Goal: Check status: Check status

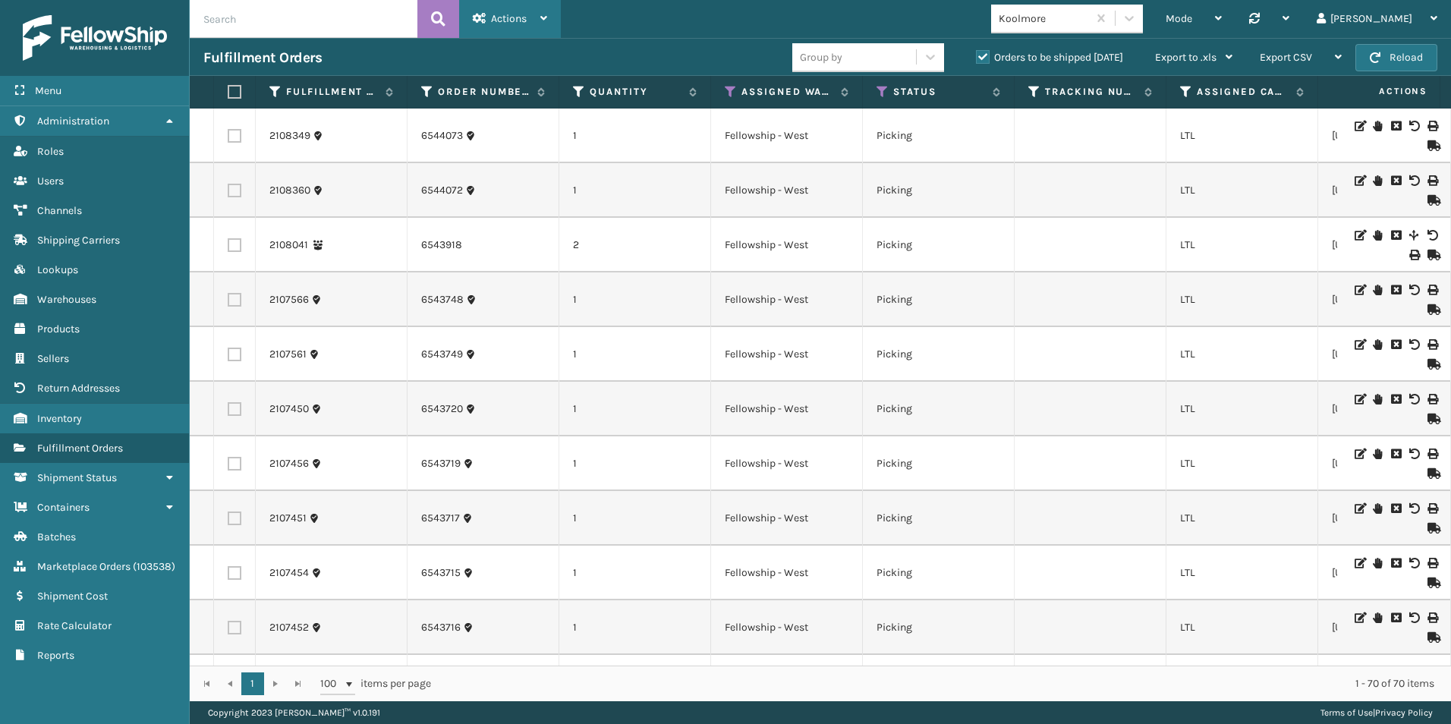
click at [512, 11] on div "Actions" at bounding box center [510, 19] width 74 height 38
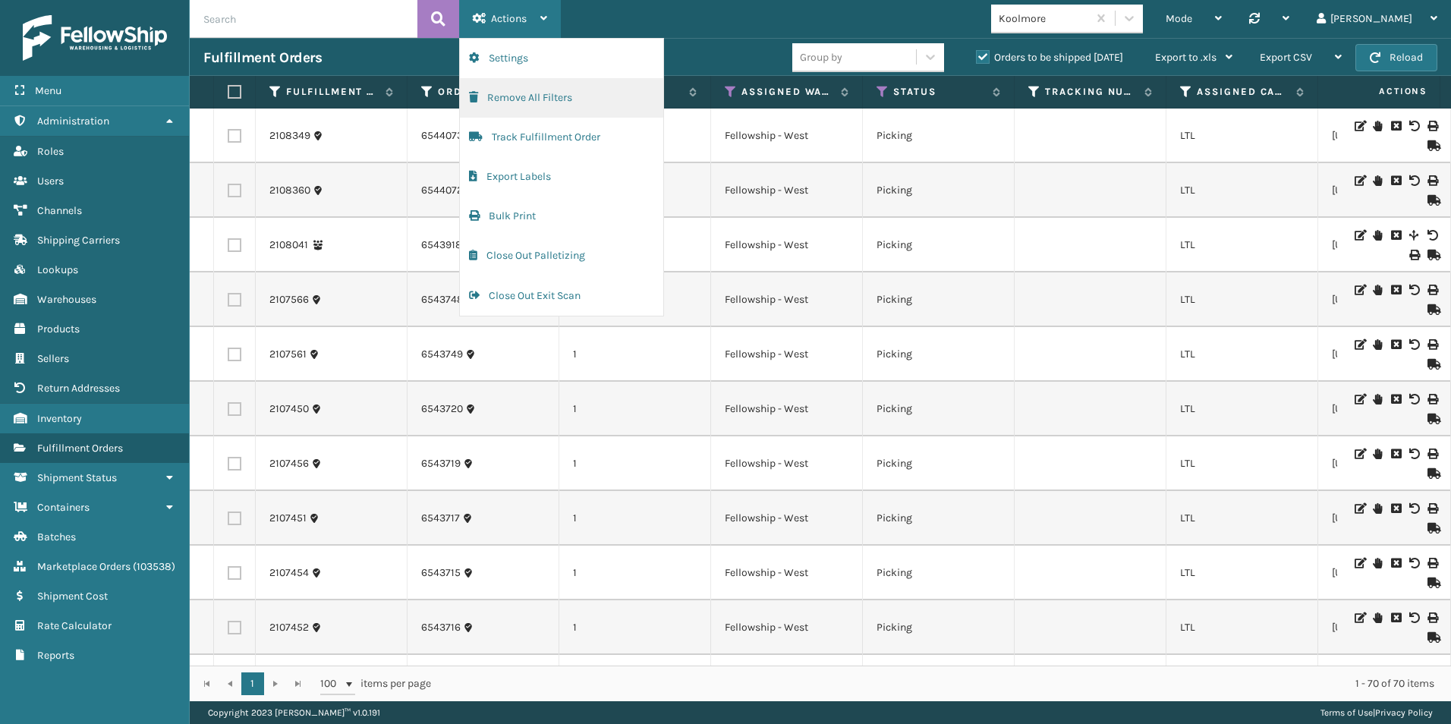
click at [527, 100] on button "Remove All Filters" at bounding box center [561, 97] width 203 height 39
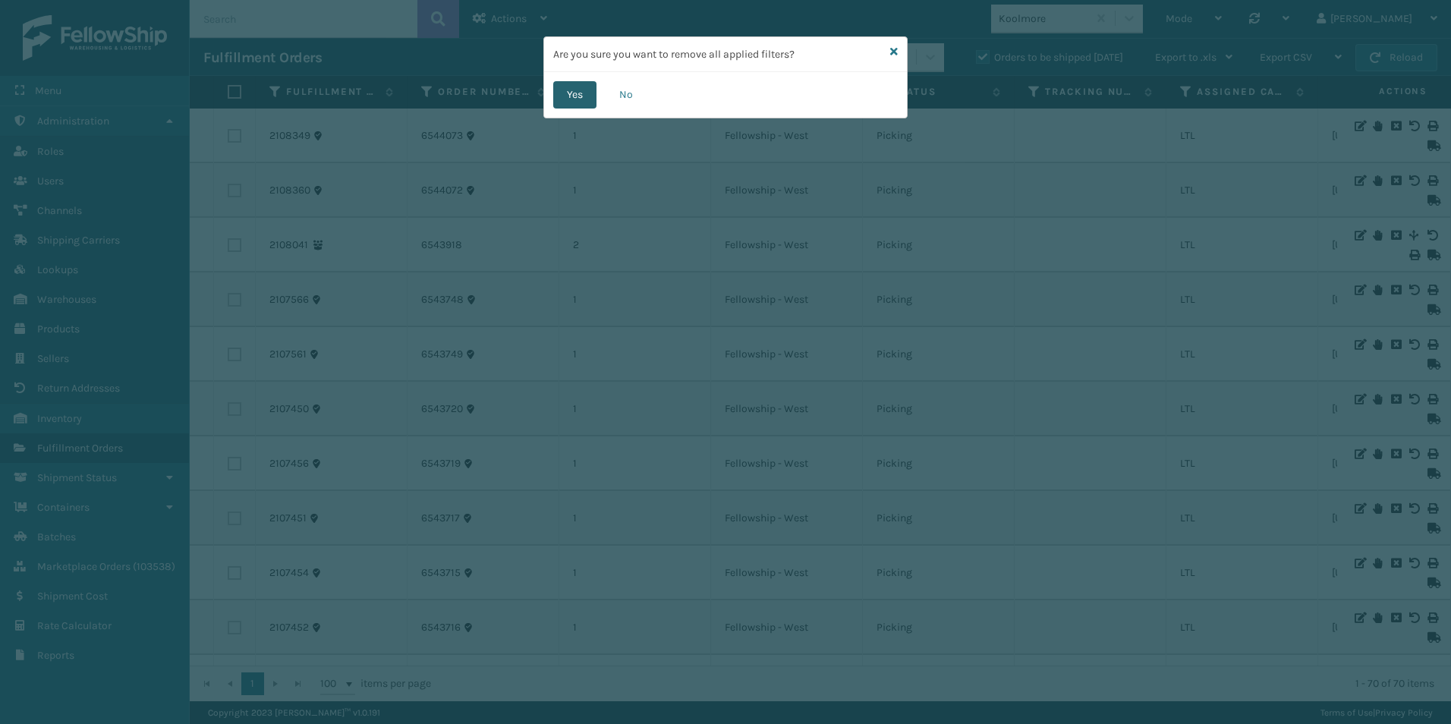
click at [581, 90] on button "Yes" at bounding box center [574, 94] width 43 height 27
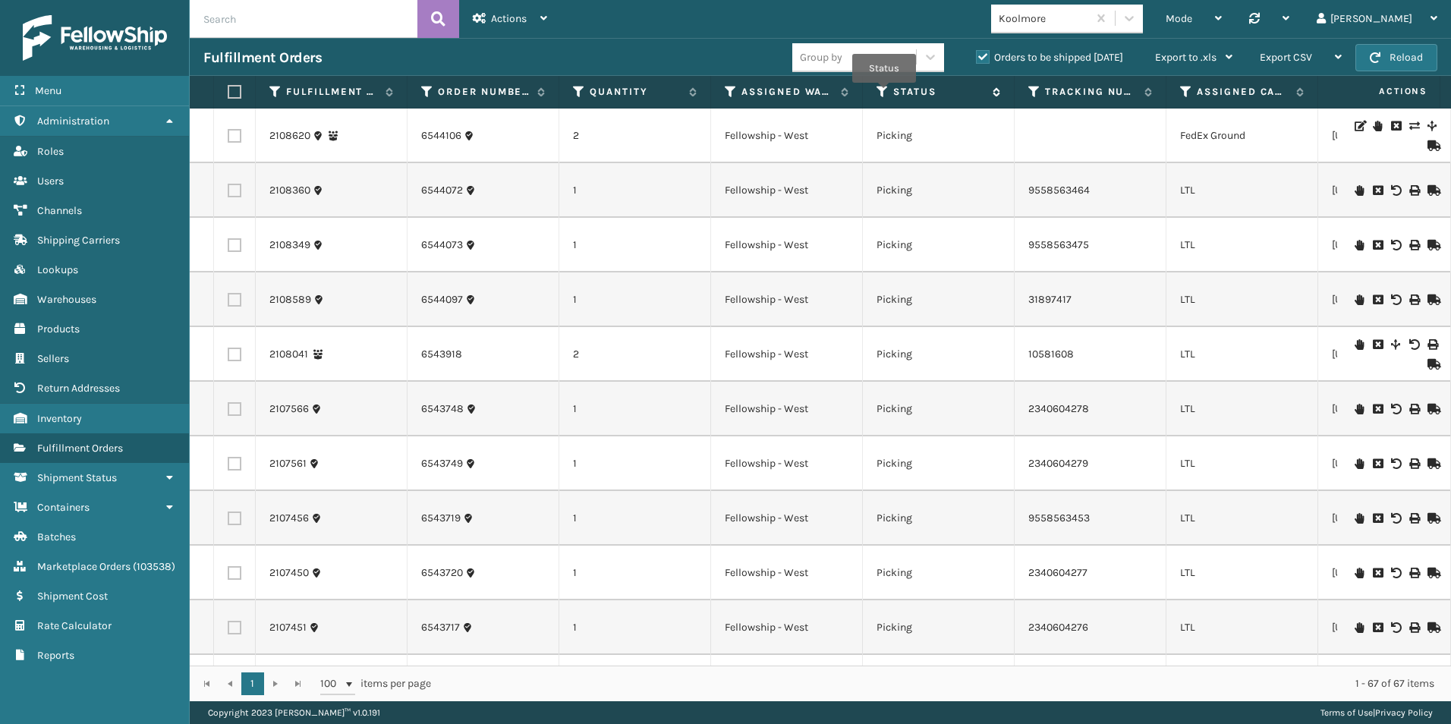
click at [884, 93] on icon at bounding box center [882, 92] width 12 height 14
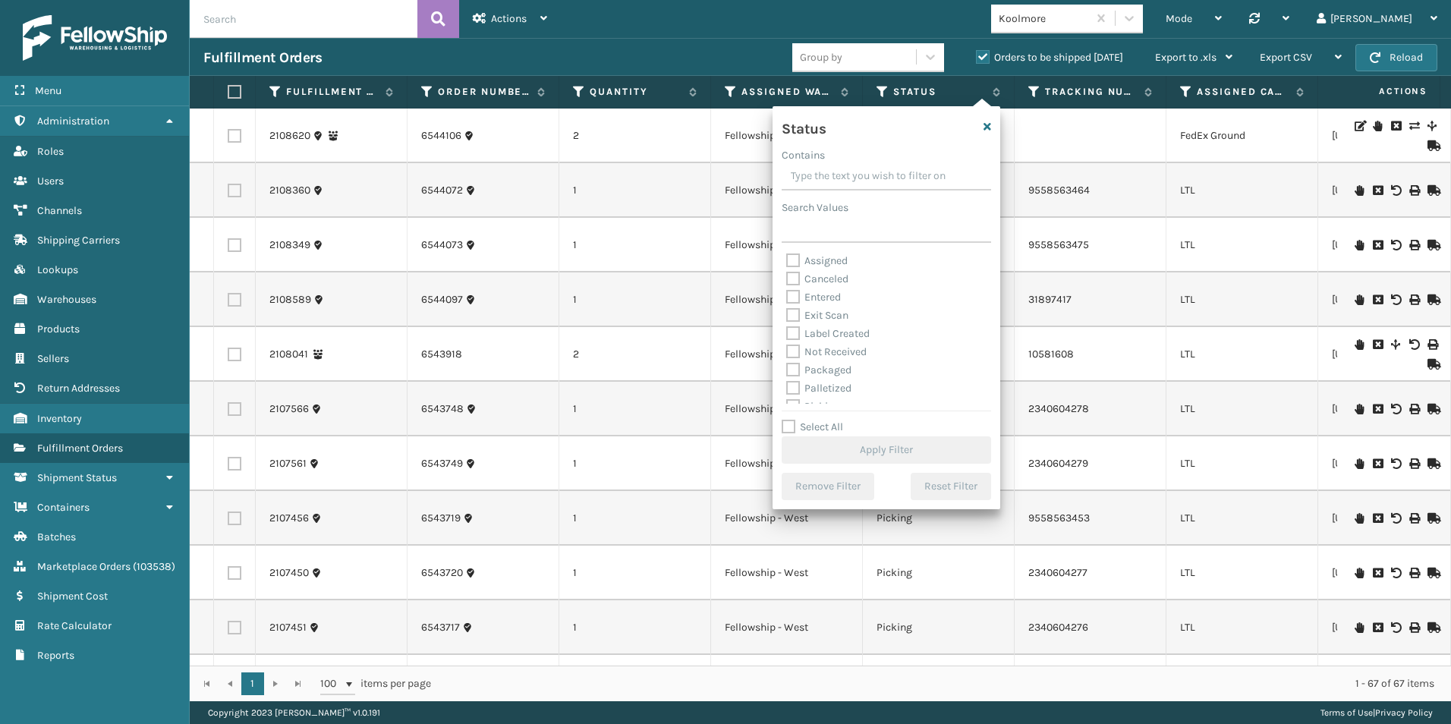
click at [794, 259] on label "Assigned" at bounding box center [816, 260] width 61 height 13
click at [787, 259] on input "Assigned" at bounding box center [786, 257] width 1 height 10
checkbox input "true"
click at [794, 330] on label "Picking" at bounding box center [813, 330] width 54 height 13
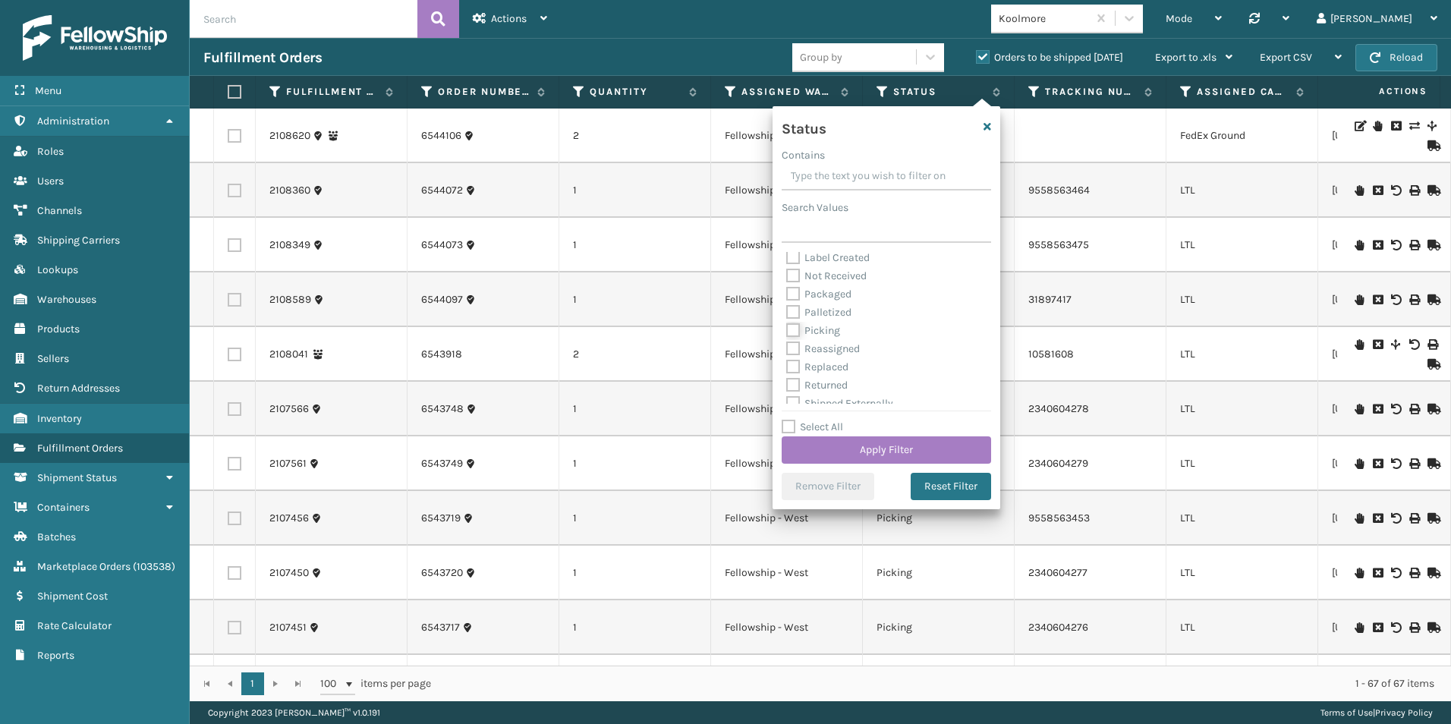
click at [787, 330] on input "Picking" at bounding box center [786, 327] width 1 height 10
checkbox input "true"
click at [880, 451] on button "Apply Filter" at bounding box center [886, 449] width 209 height 27
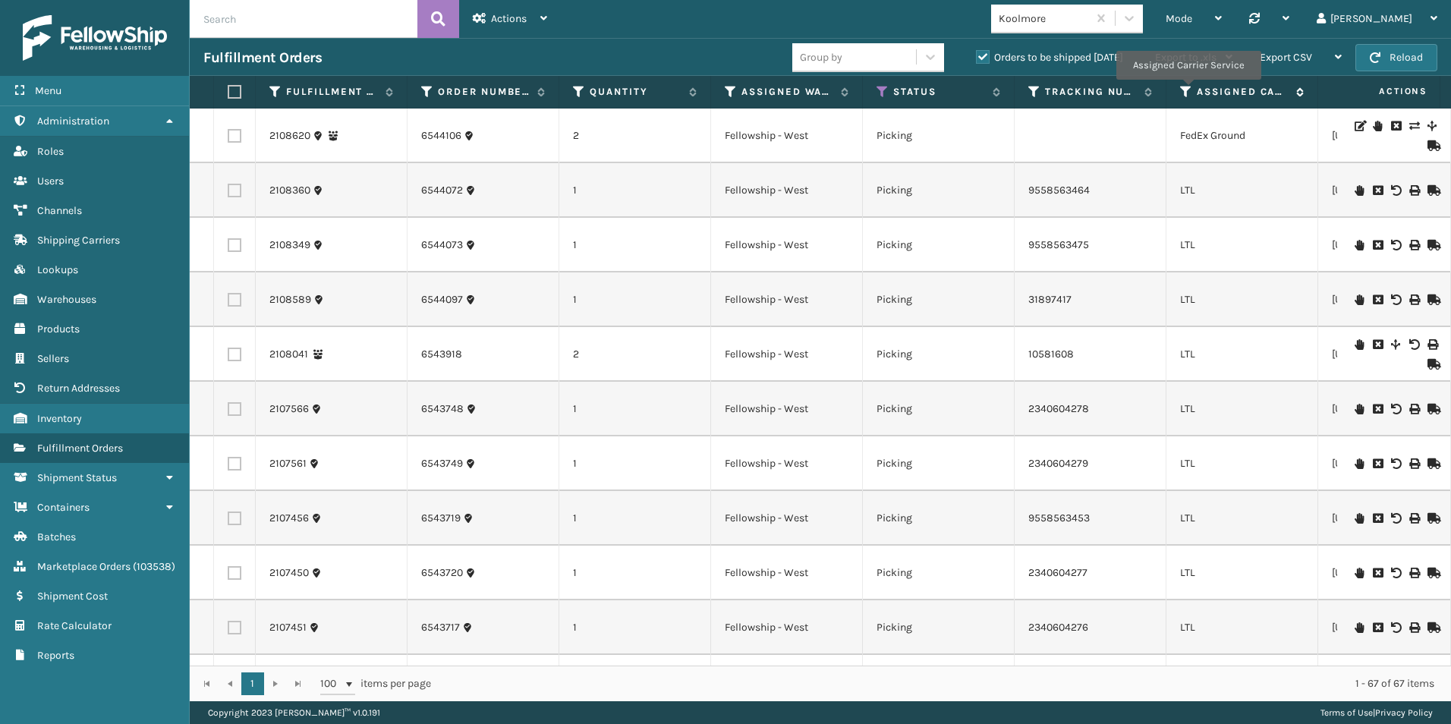
click at [1187, 90] on icon at bounding box center [1186, 92] width 12 height 14
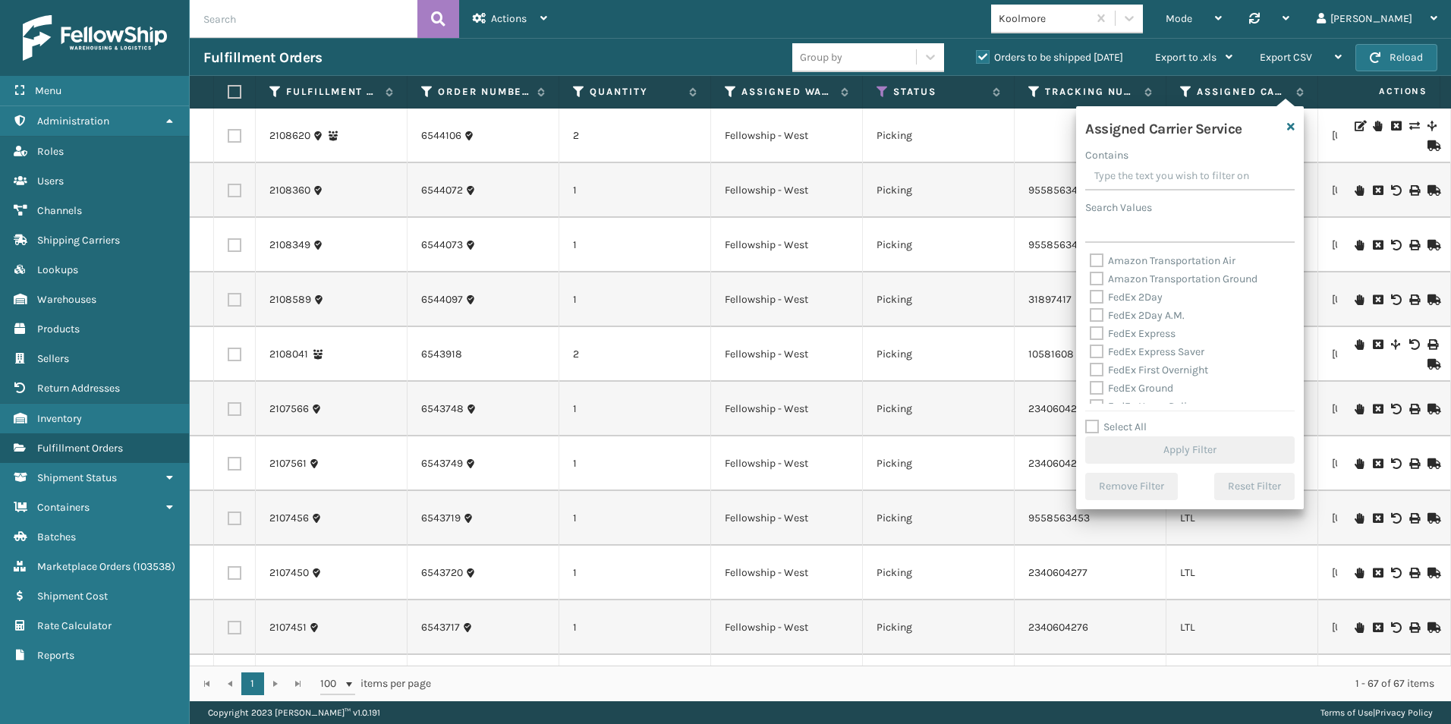
drag, startPoint x: 1094, startPoint y: 425, endPoint x: 1102, endPoint y: 423, distance: 8.7
click at [1096, 424] on label "Select All" at bounding box center [1115, 426] width 61 height 13
click at [1096, 420] on input "Select All" at bounding box center [1199, 419] width 228 height 2
checkbox input "true"
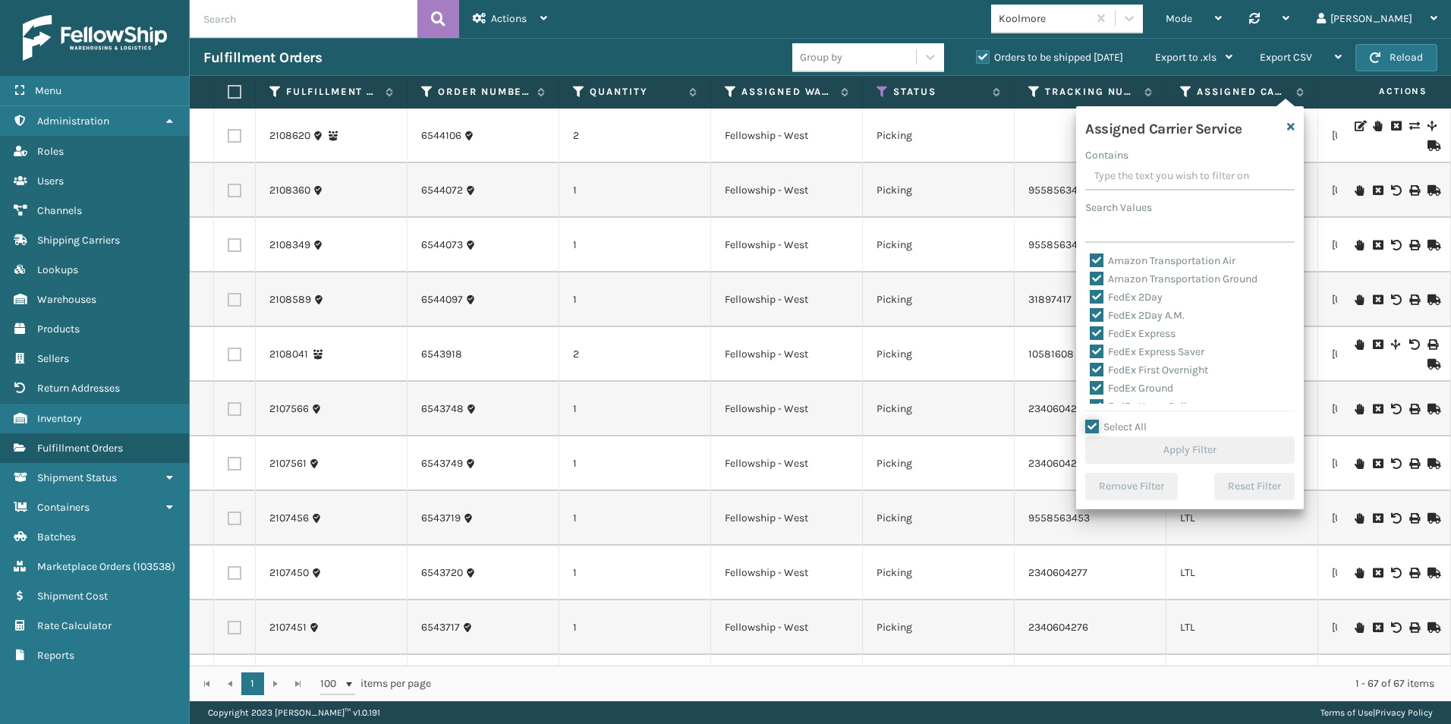
checkbox input "true"
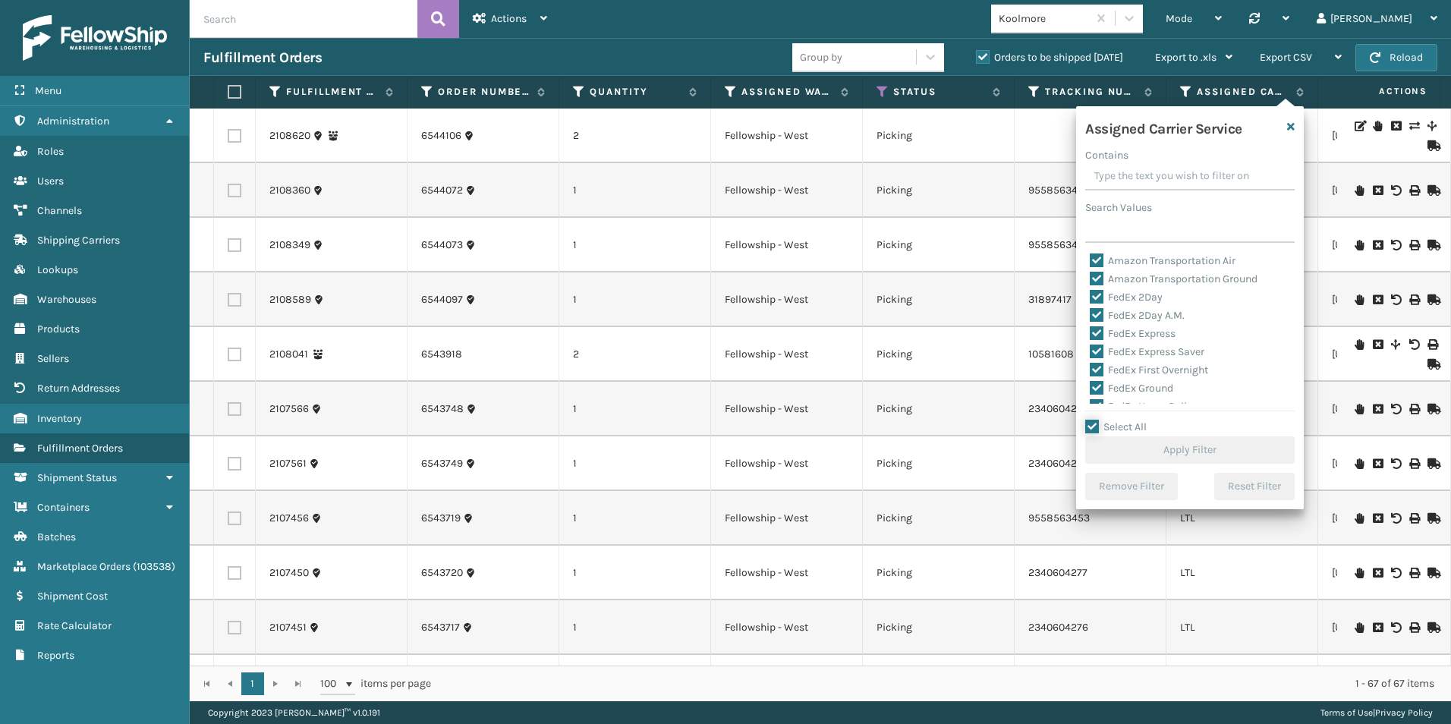
checkbox input "true"
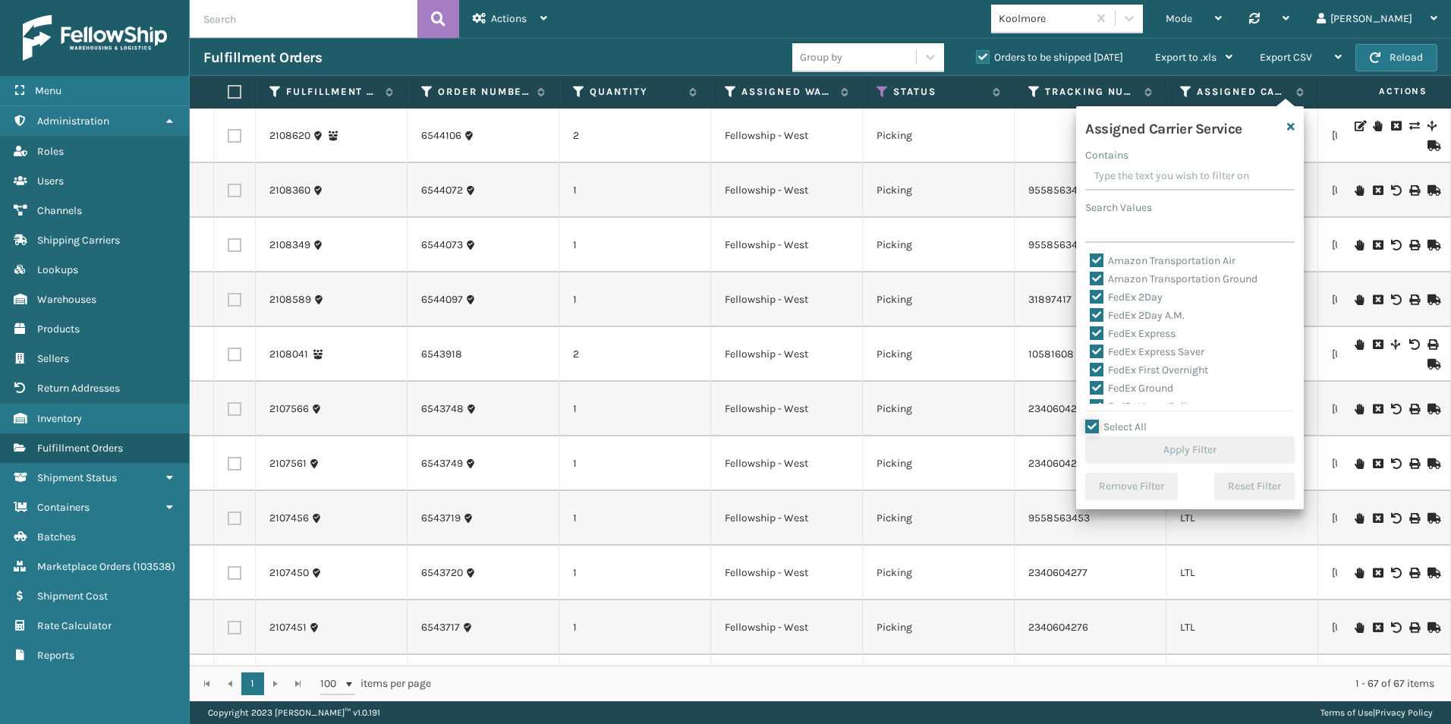
checkbox input "true"
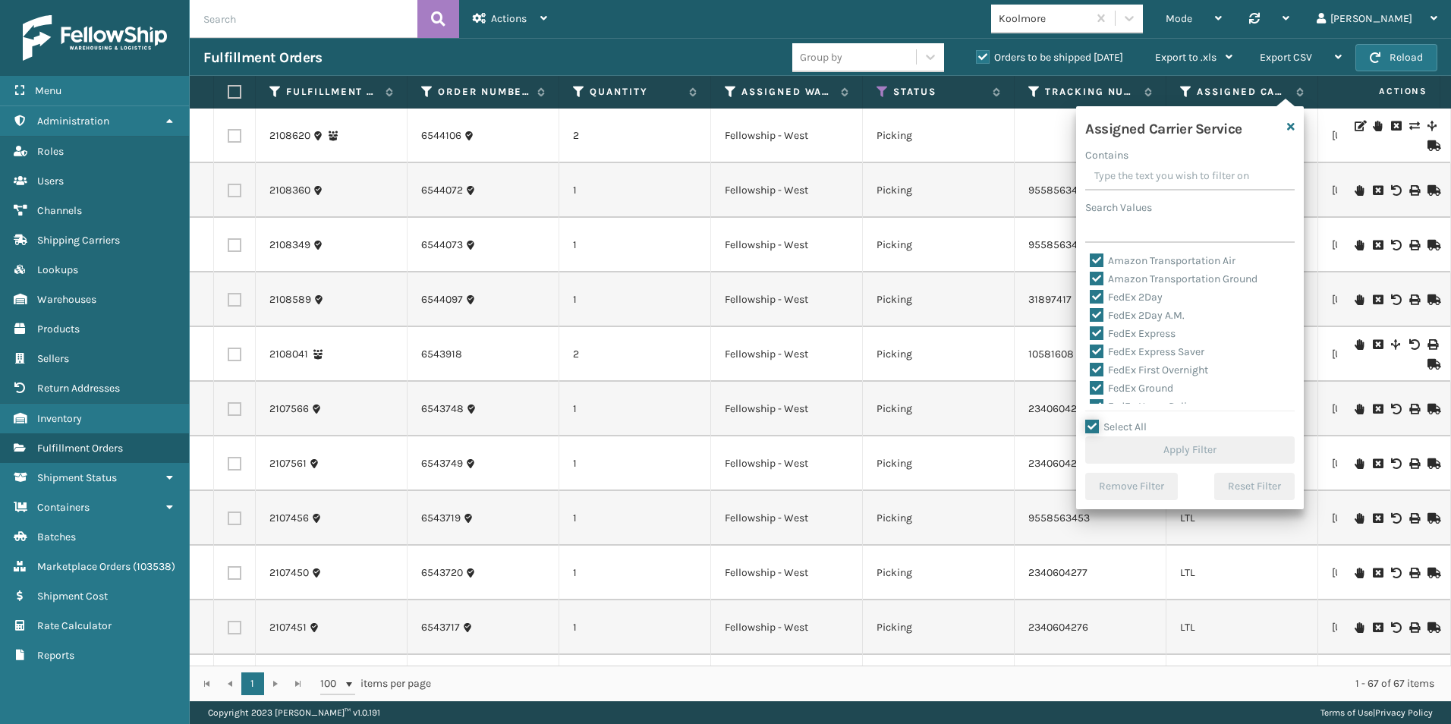
checkbox input "true"
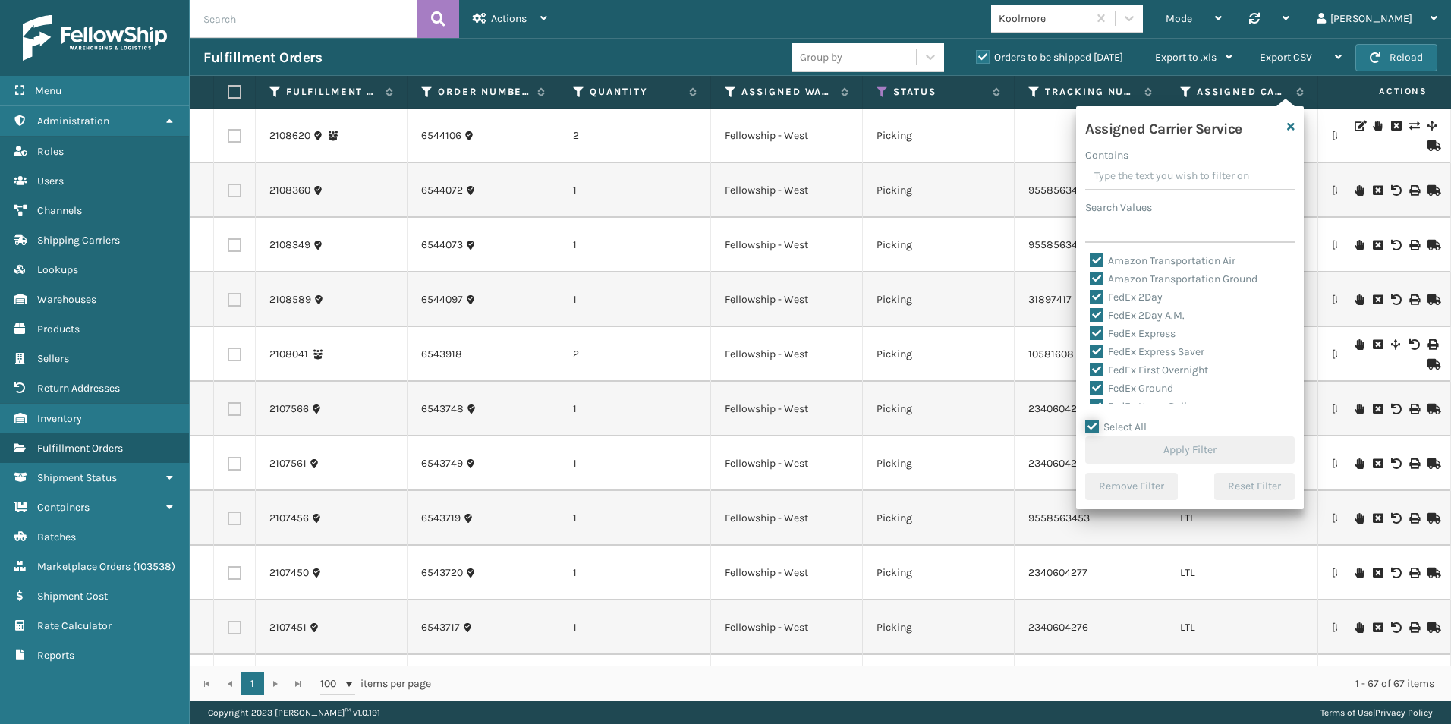
checkbox input "true"
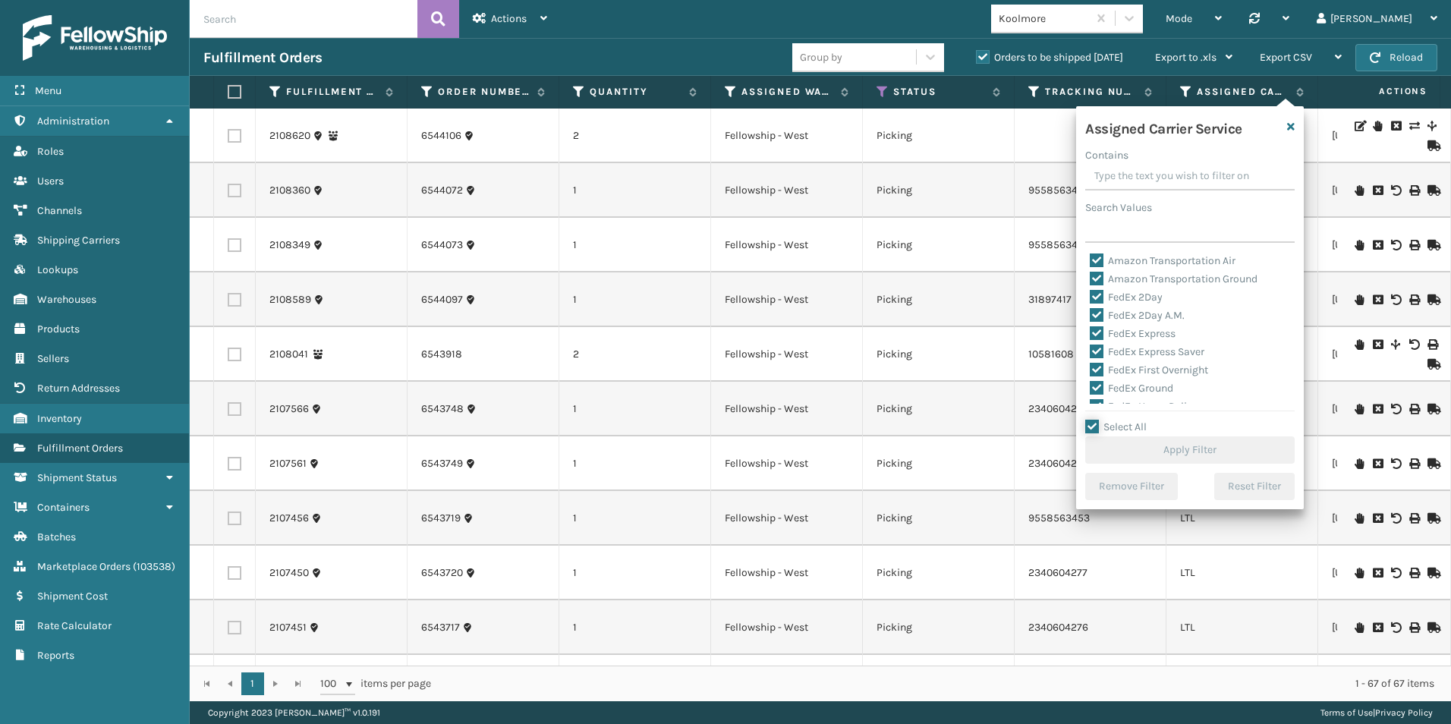
checkbox input "true"
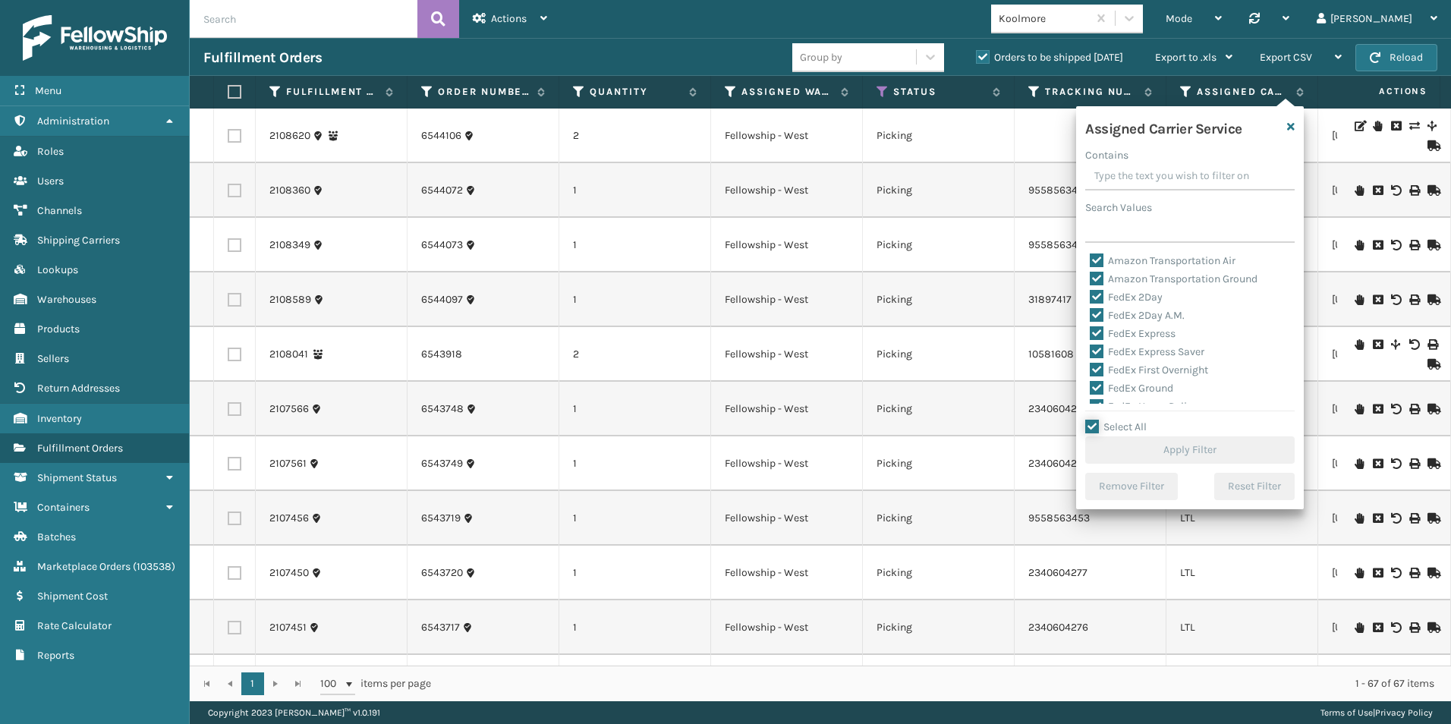
checkbox input "true"
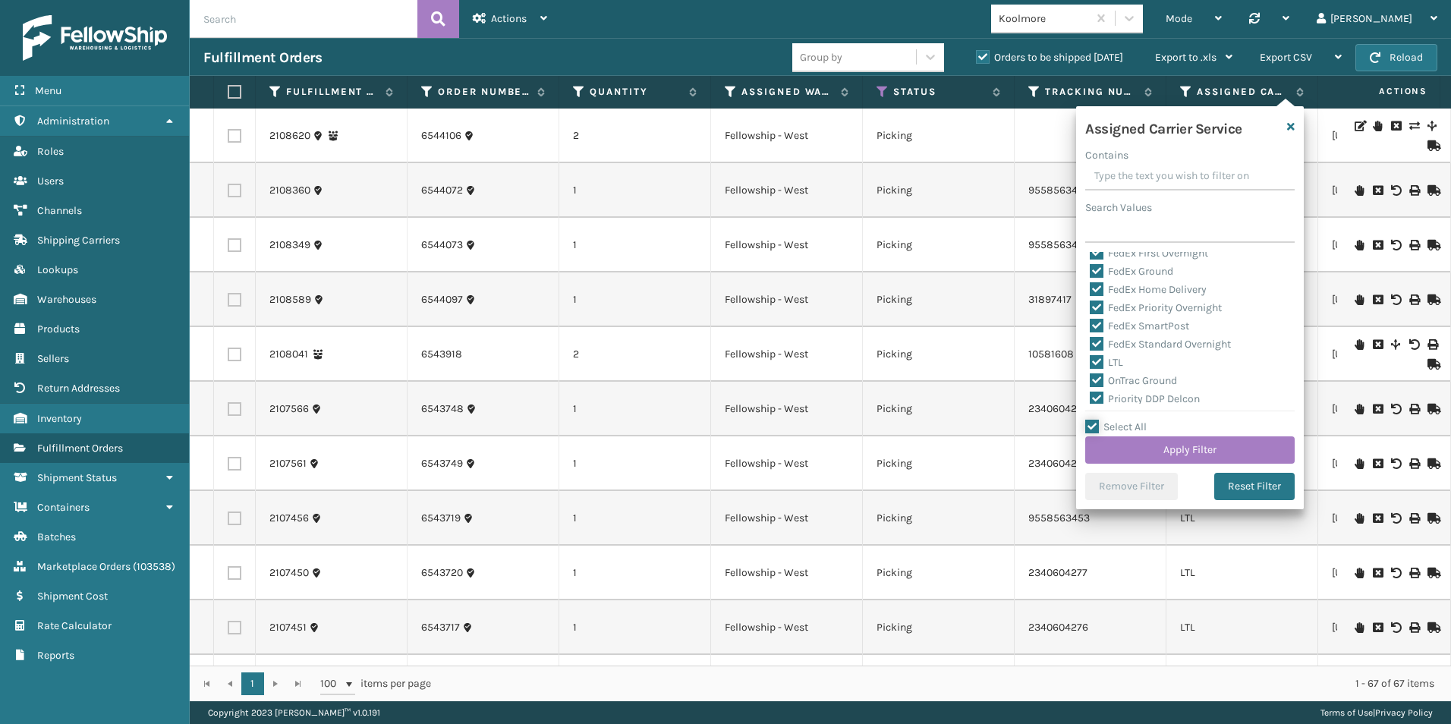
scroll to position [152, 0]
click at [1093, 322] on label "LTL" at bounding box center [1106, 327] width 33 height 13
click at [1090, 322] on input "LTL" at bounding box center [1090, 324] width 1 height 10
checkbox input "false"
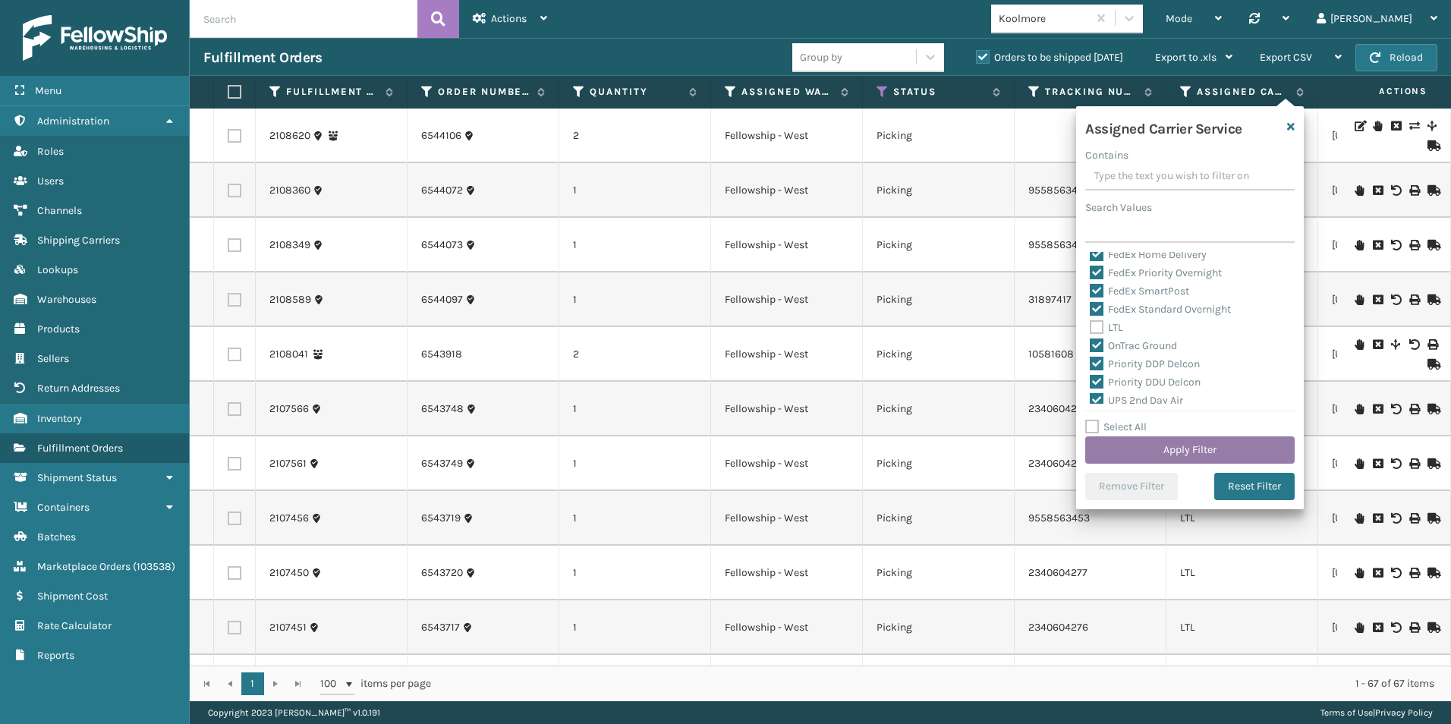
click at [1196, 448] on button "Apply Filter" at bounding box center [1189, 449] width 209 height 27
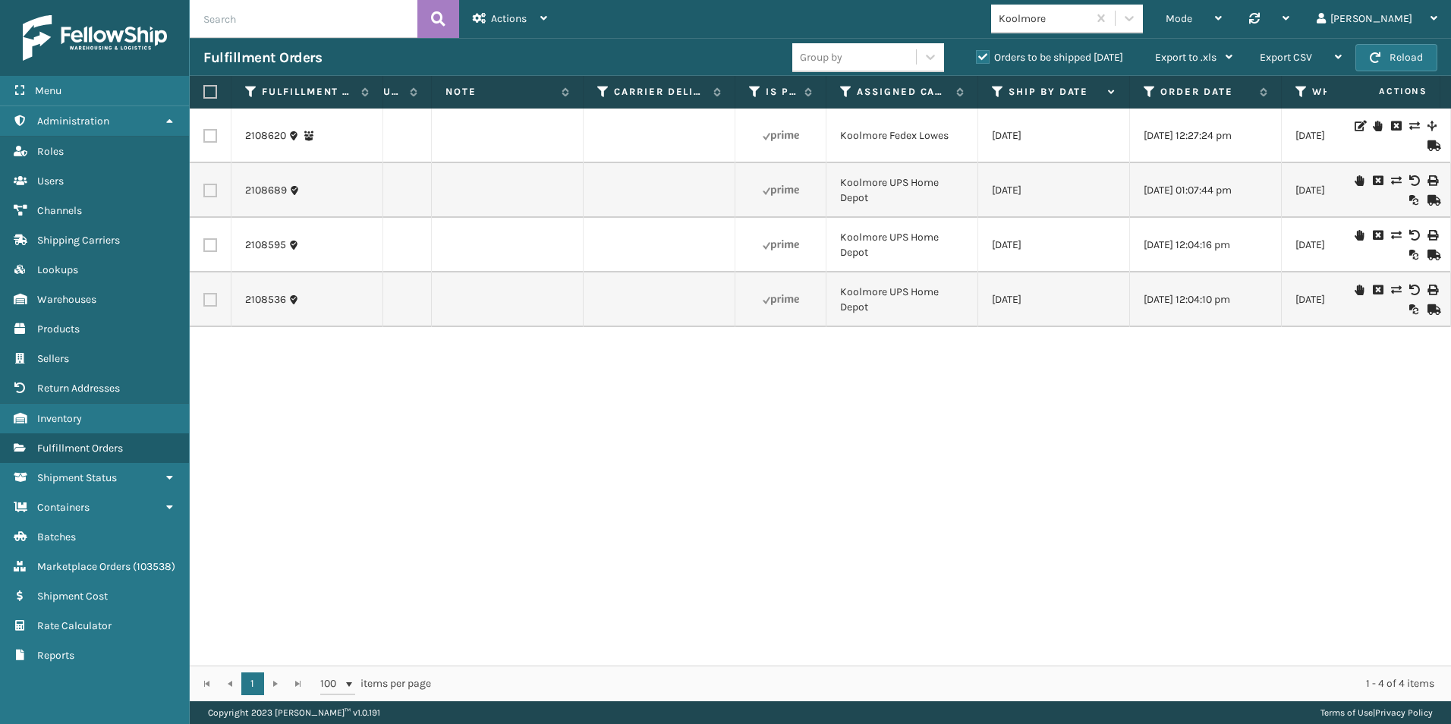
scroll to position [0, 2126]
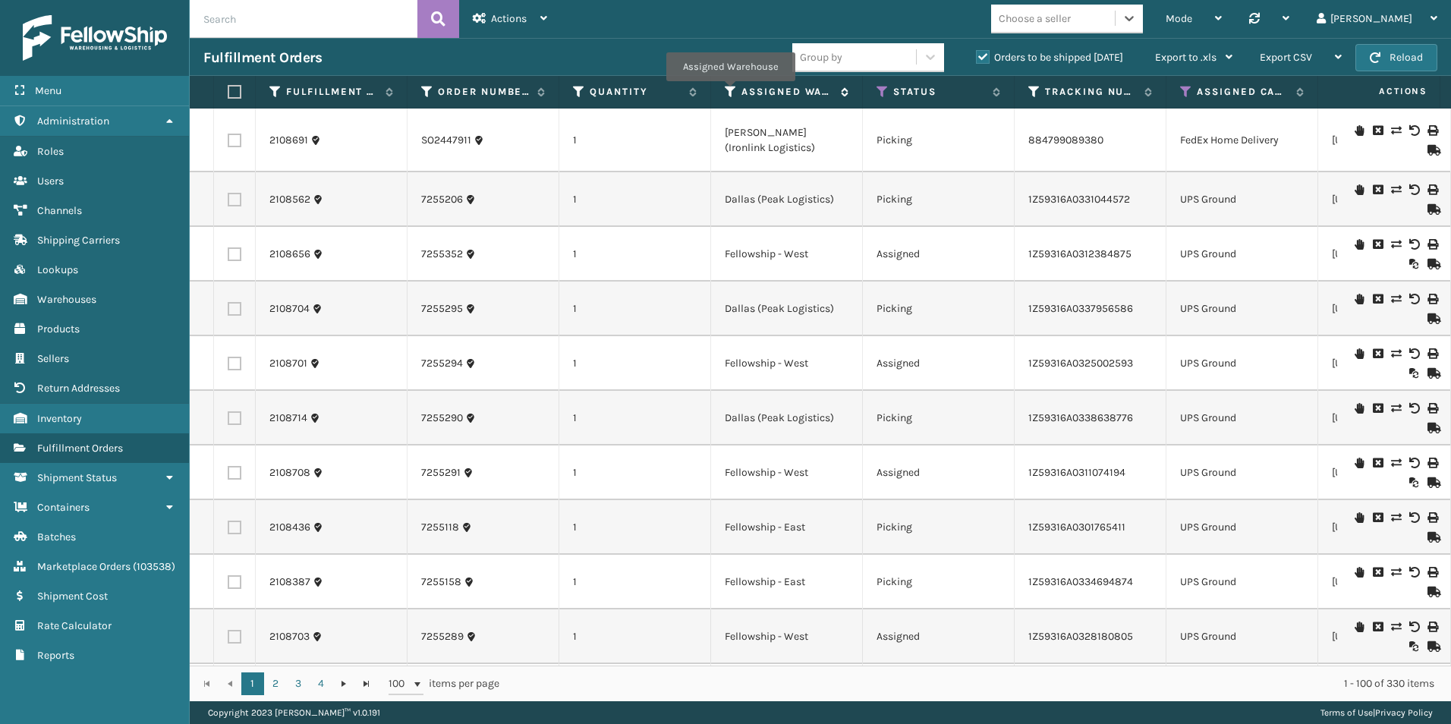
click at [729, 92] on icon at bounding box center [731, 92] width 12 height 14
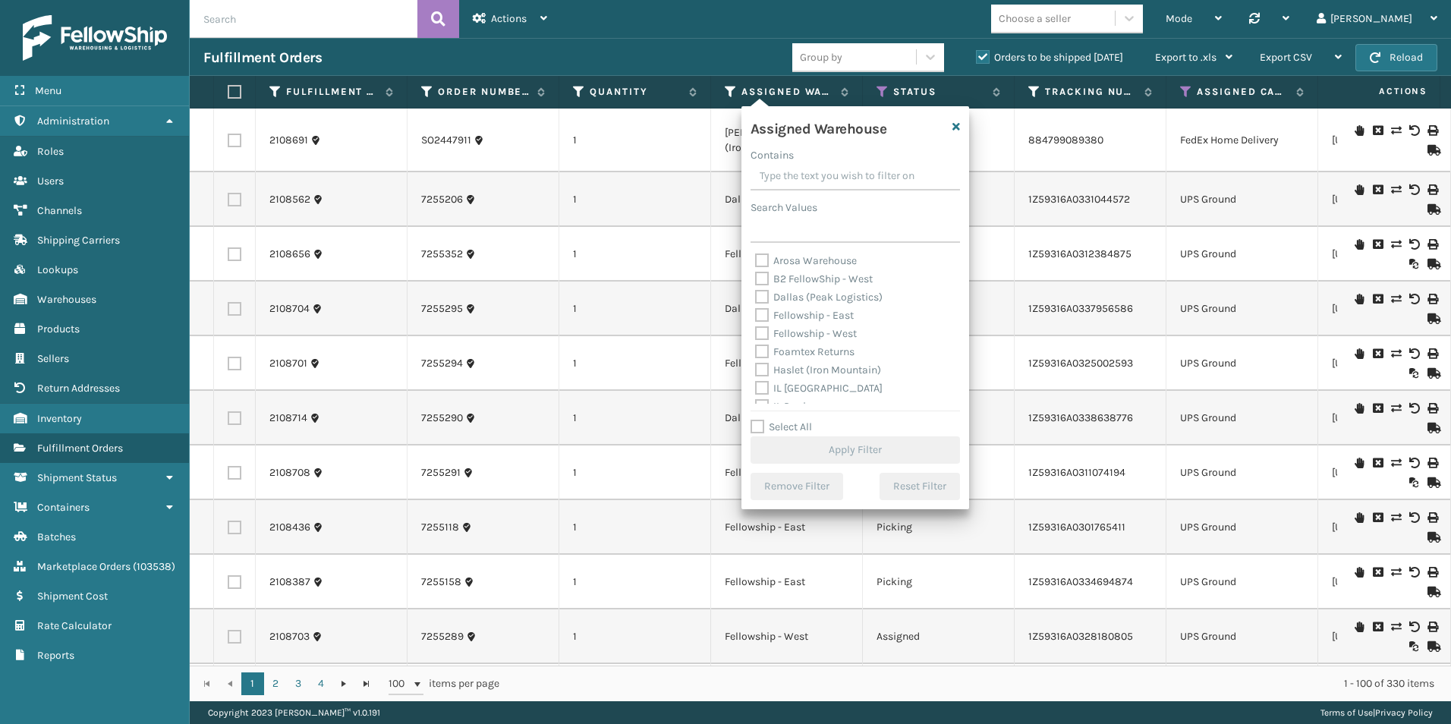
click at [766, 332] on label "Fellowship - West" at bounding box center [806, 333] width 102 height 13
click at [756, 332] on input "Fellowship - West" at bounding box center [755, 330] width 1 height 10
checkbox input "true"
click at [853, 448] on button "Apply Filter" at bounding box center [854, 449] width 209 height 27
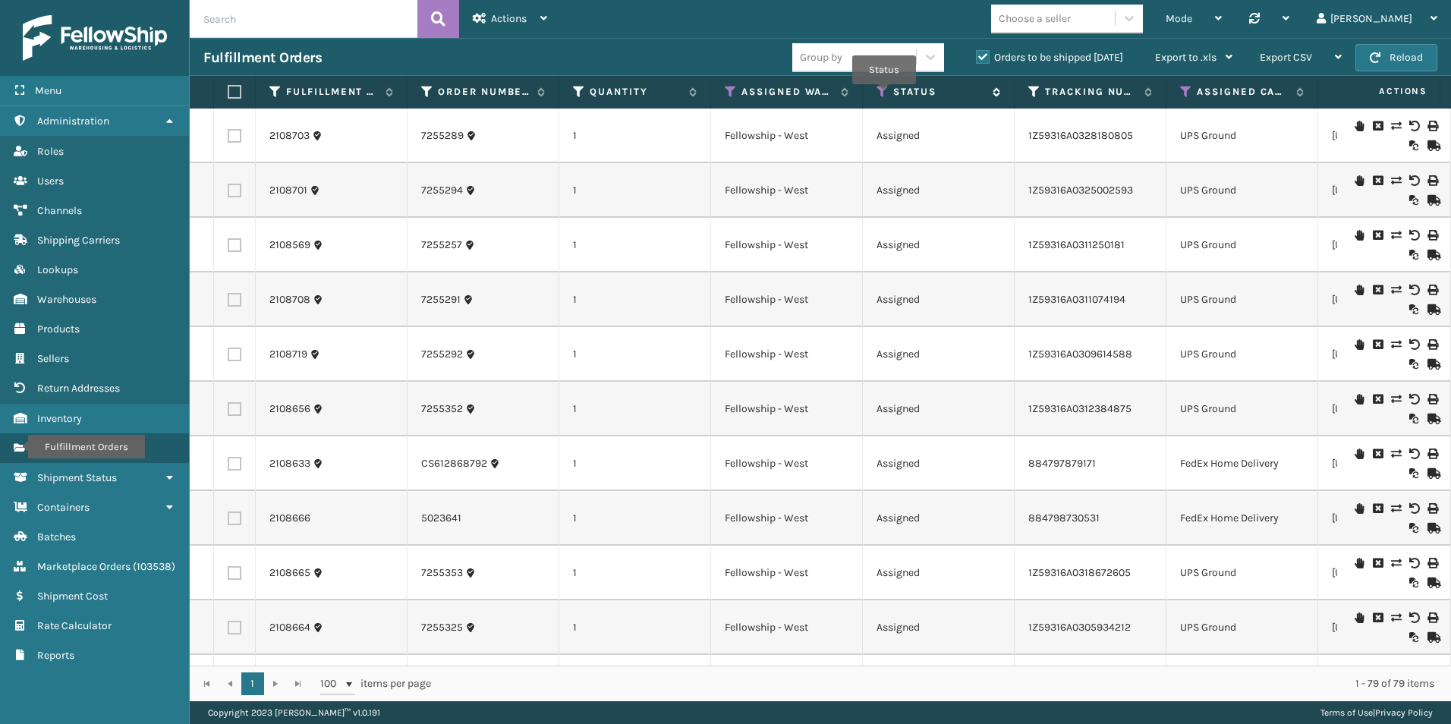
click at [884, 95] on icon at bounding box center [882, 92] width 12 height 14
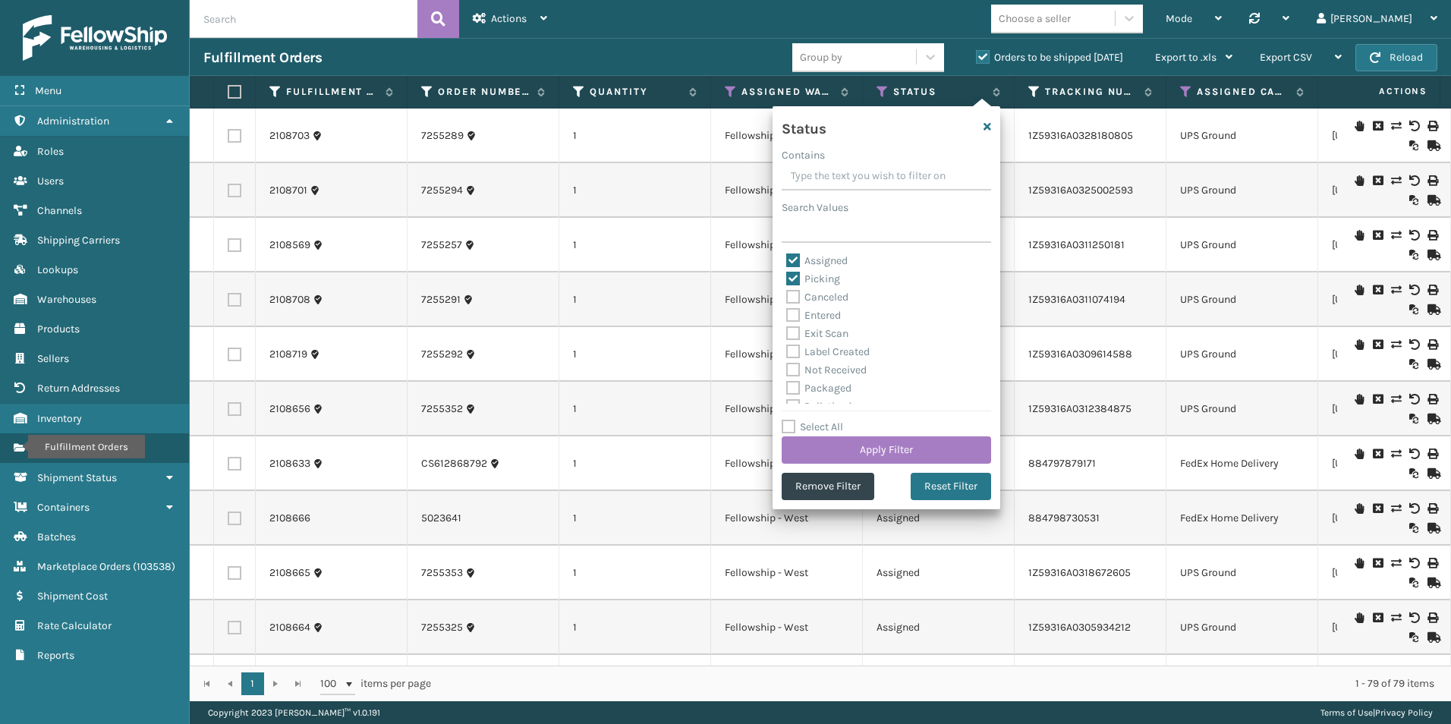
click at [788, 257] on label "Assigned" at bounding box center [816, 260] width 61 height 13
click at [787, 257] on input "Assigned" at bounding box center [786, 257] width 1 height 10
checkbox input "false"
click at [891, 452] on button "Apply Filter" at bounding box center [886, 449] width 209 height 27
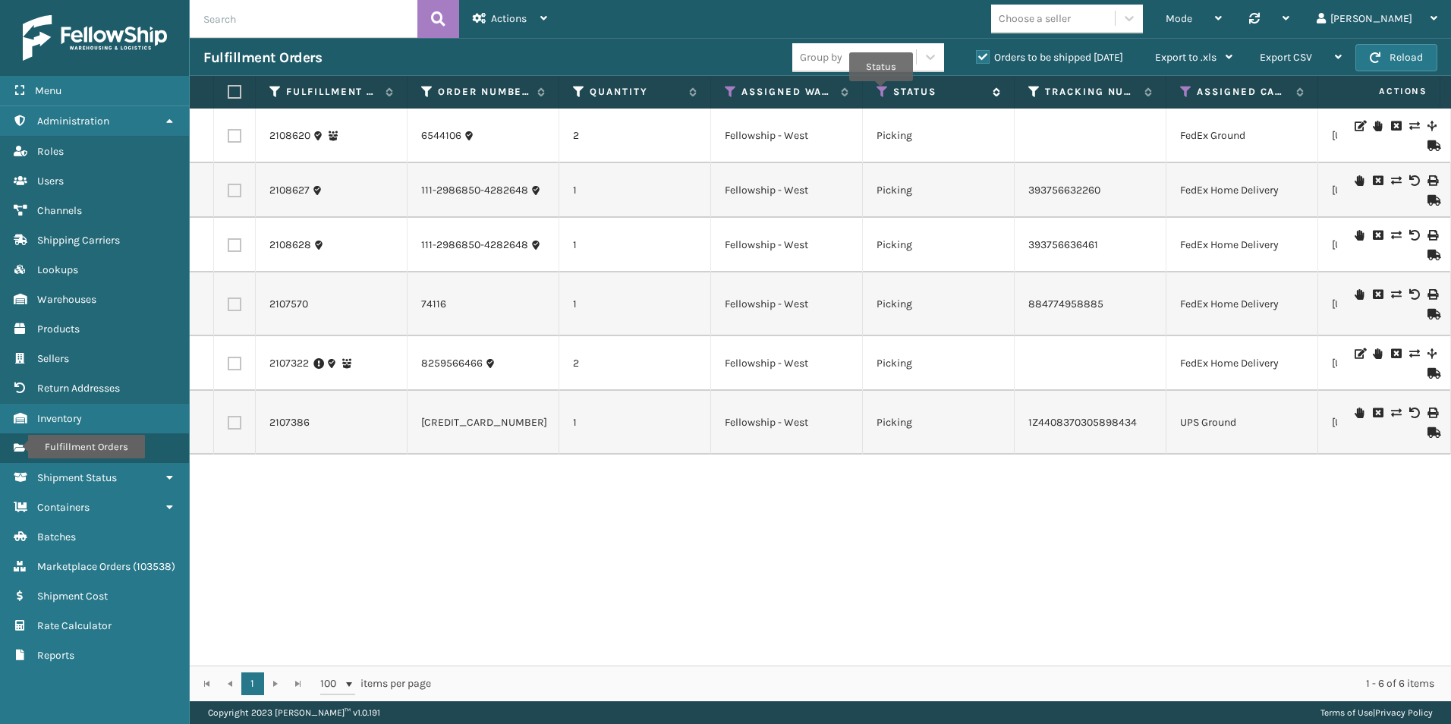
click at [881, 92] on icon at bounding box center [882, 92] width 12 height 14
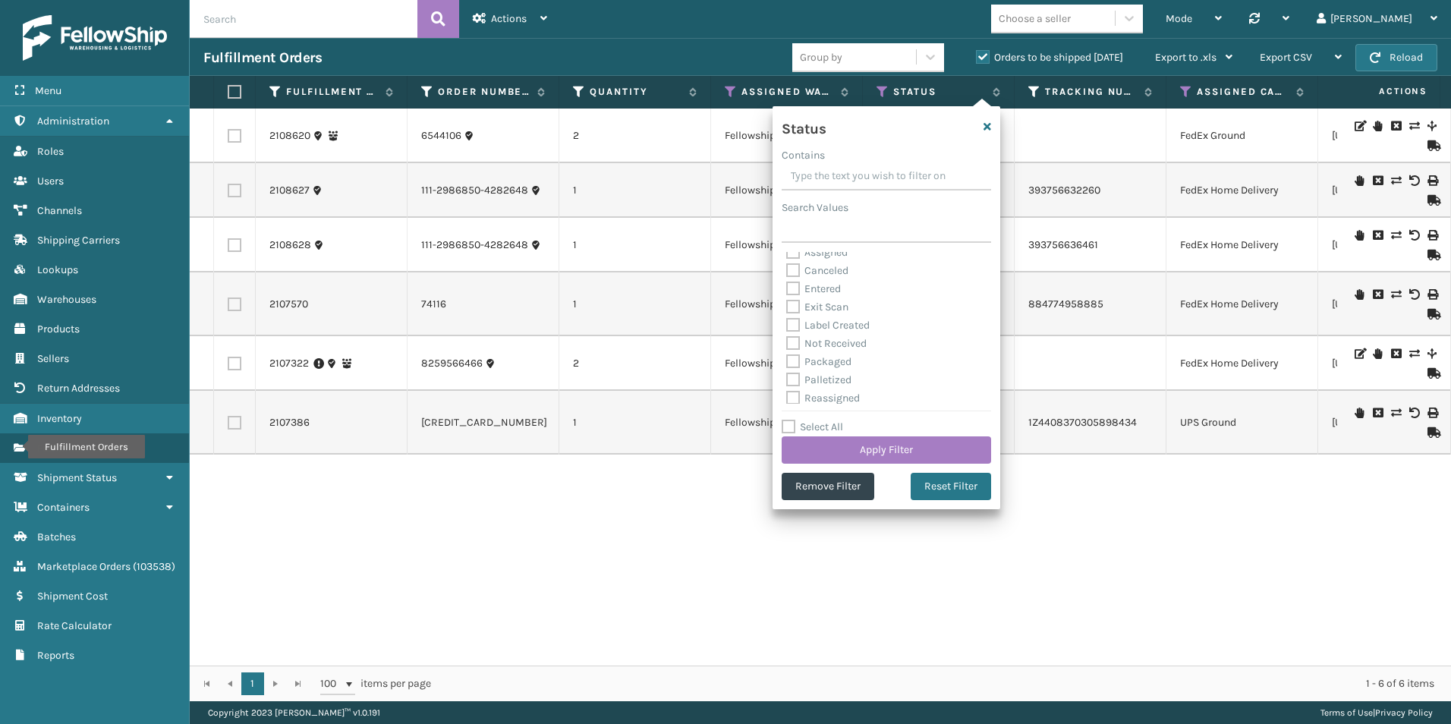
scroll to position [0, 0]
click at [790, 279] on label "Assigned" at bounding box center [816, 278] width 61 height 13
click at [787, 279] on input "Assigned" at bounding box center [786, 275] width 1 height 10
checkbox input "true"
click at [905, 445] on button "Apply Filter" at bounding box center [886, 449] width 209 height 27
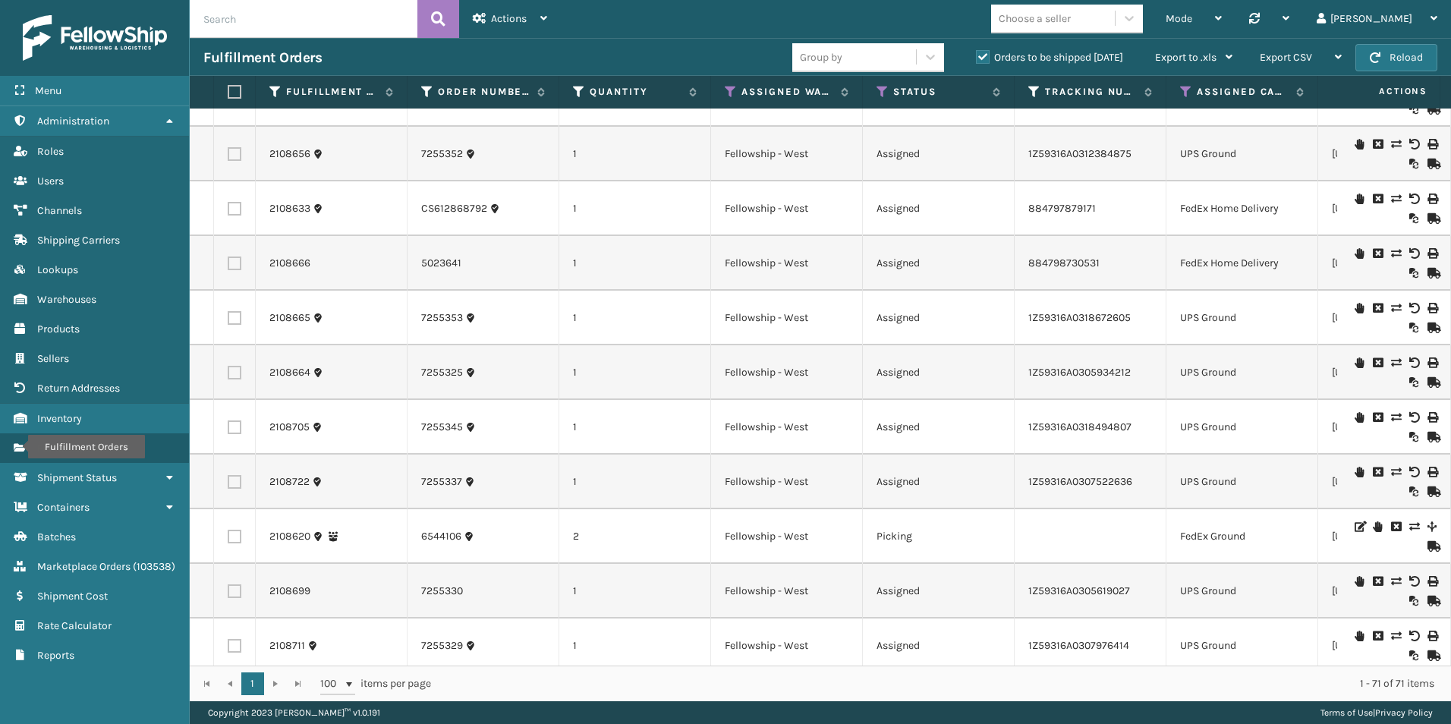
scroll to position [304, 0]
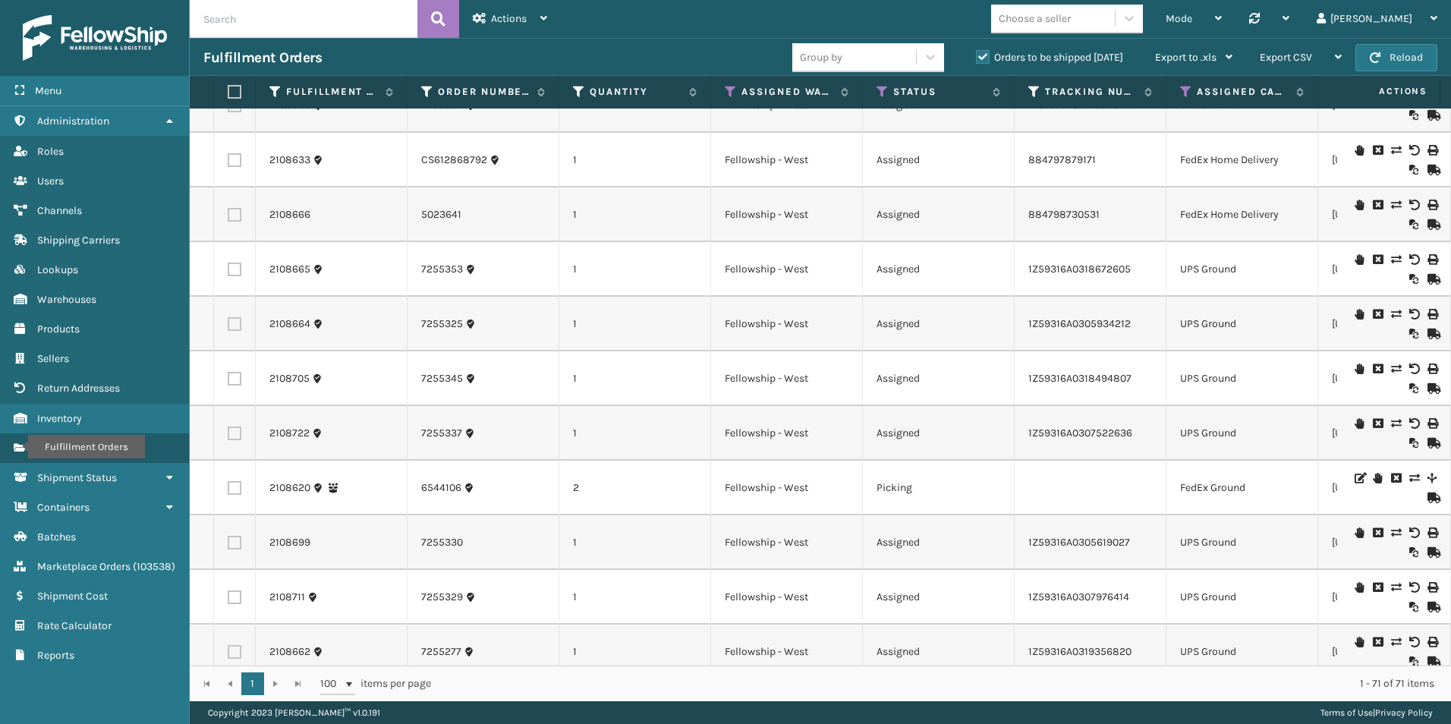
click at [262, 20] on input "text" at bounding box center [304, 19] width 228 height 38
type input "2107322"
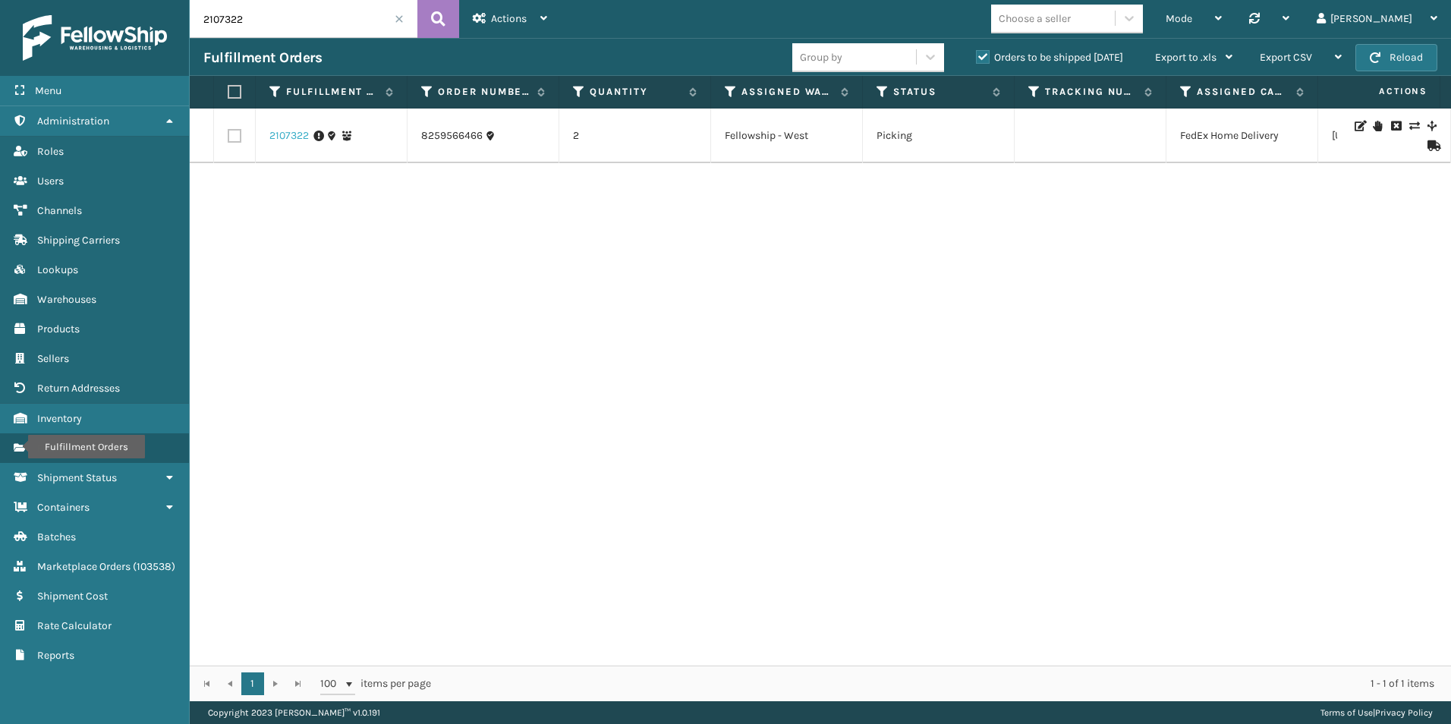
click at [297, 132] on link "2107322" at bounding box center [288, 135] width 39 height 15
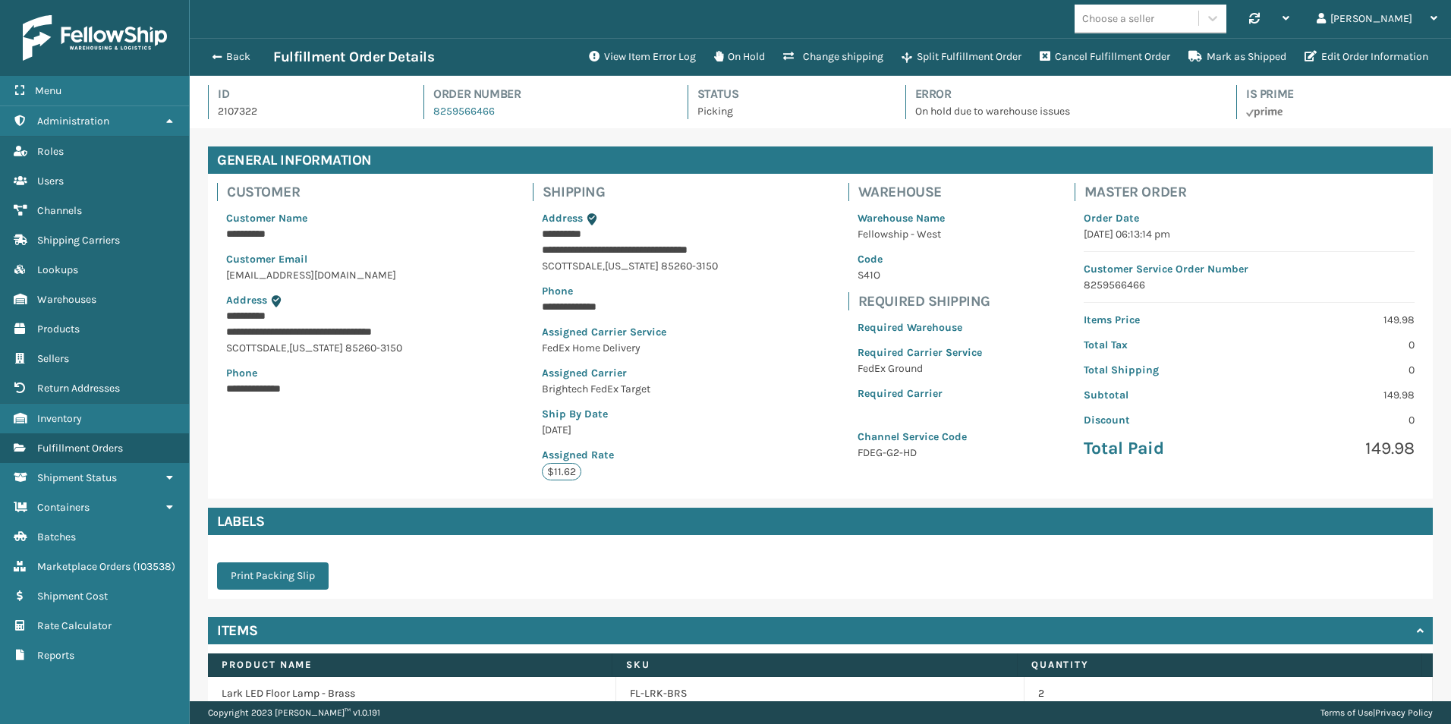
scroll to position [73, 0]
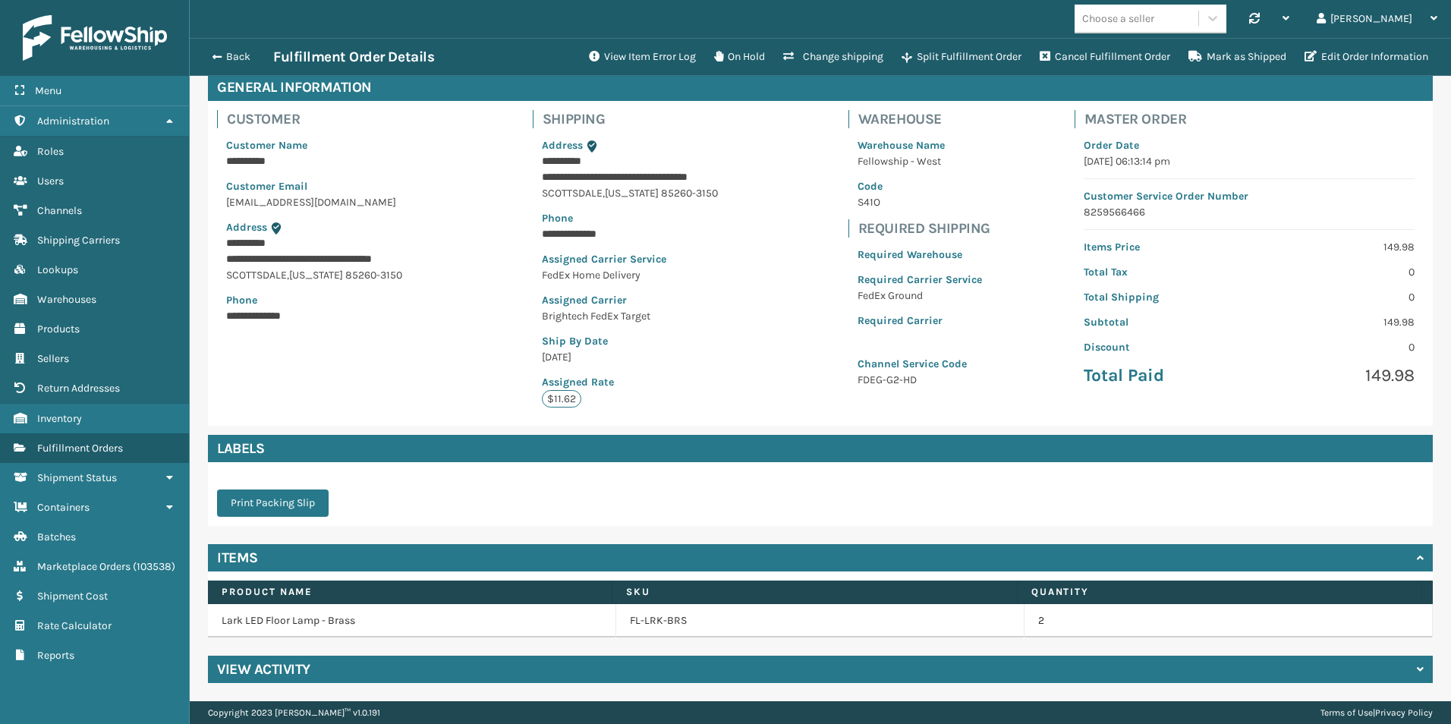
click at [268, 666] on h4 "View Activity" at bounding box center [263, 669] width 93 height 18
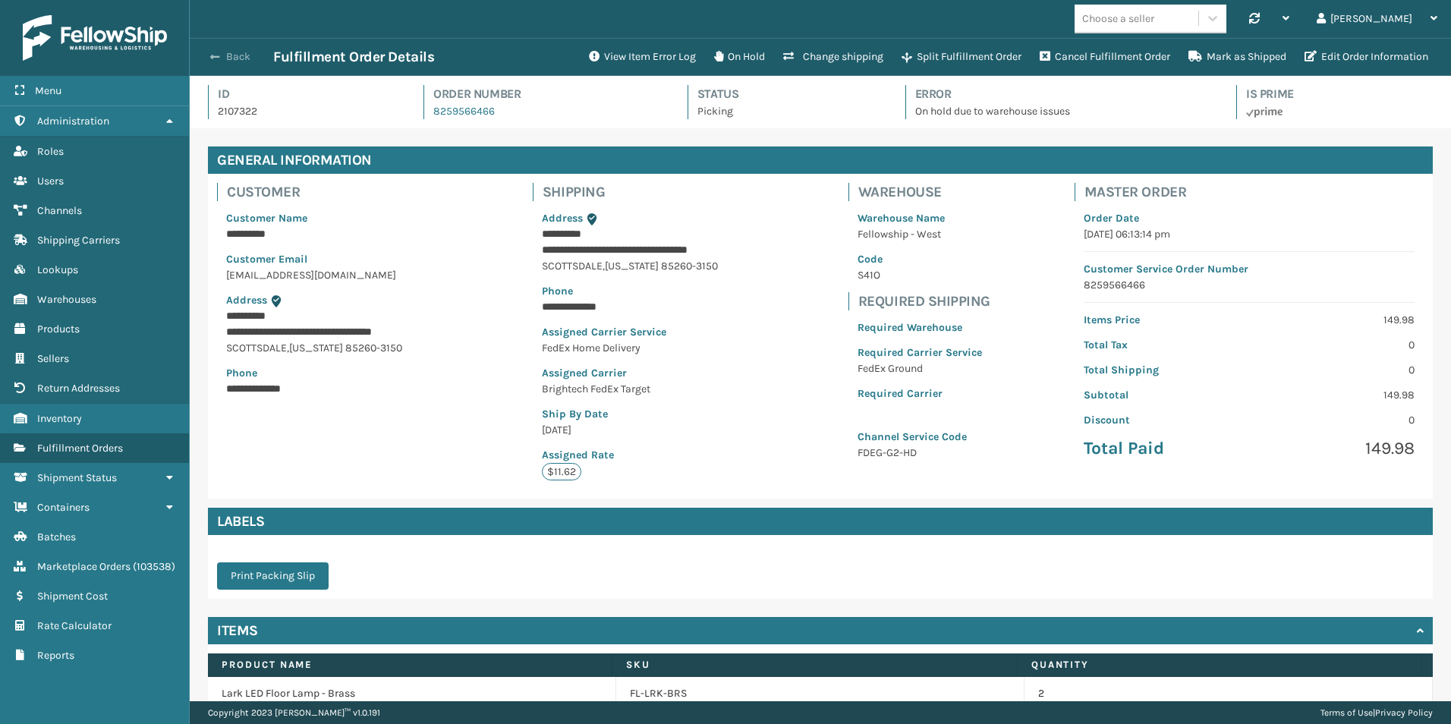
click at [228, 50] on button "Back" at bounding box center [238, 57] width 70 height 14
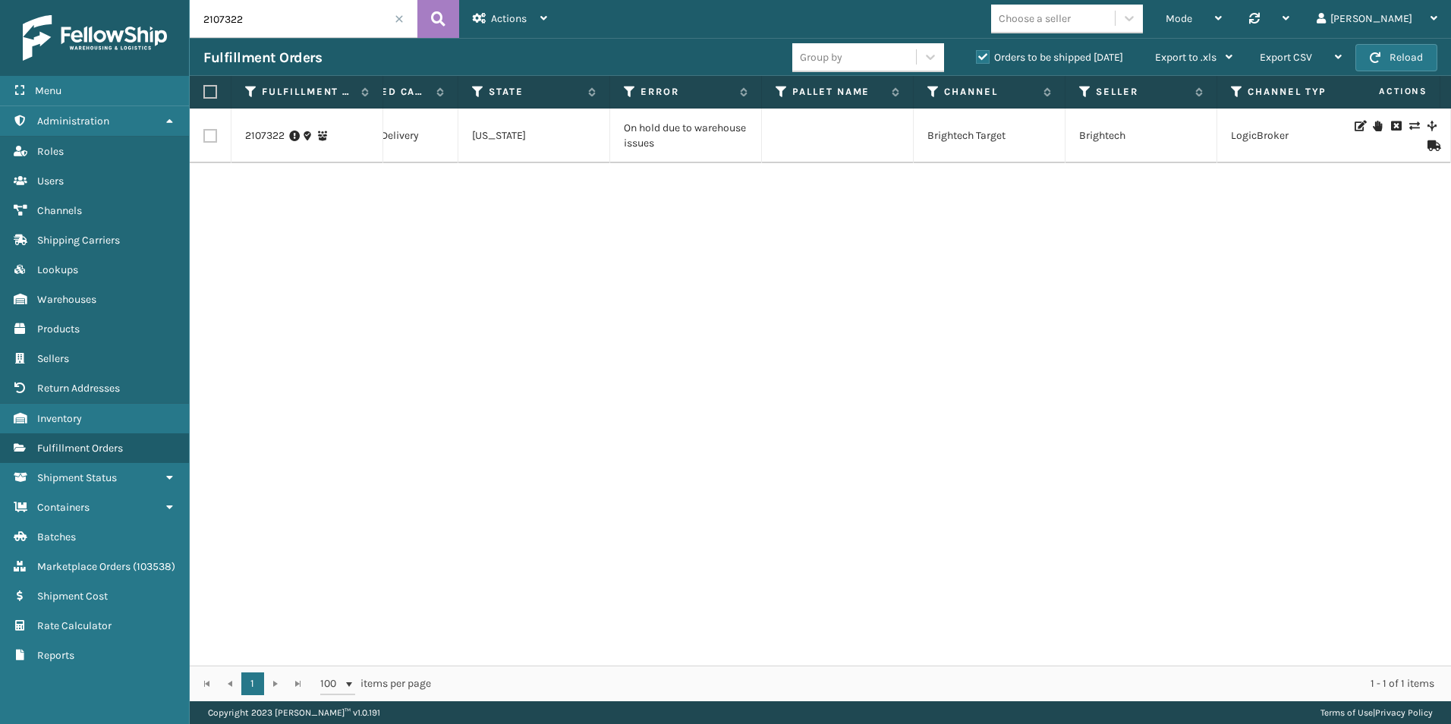
scroll to position [0, 717]
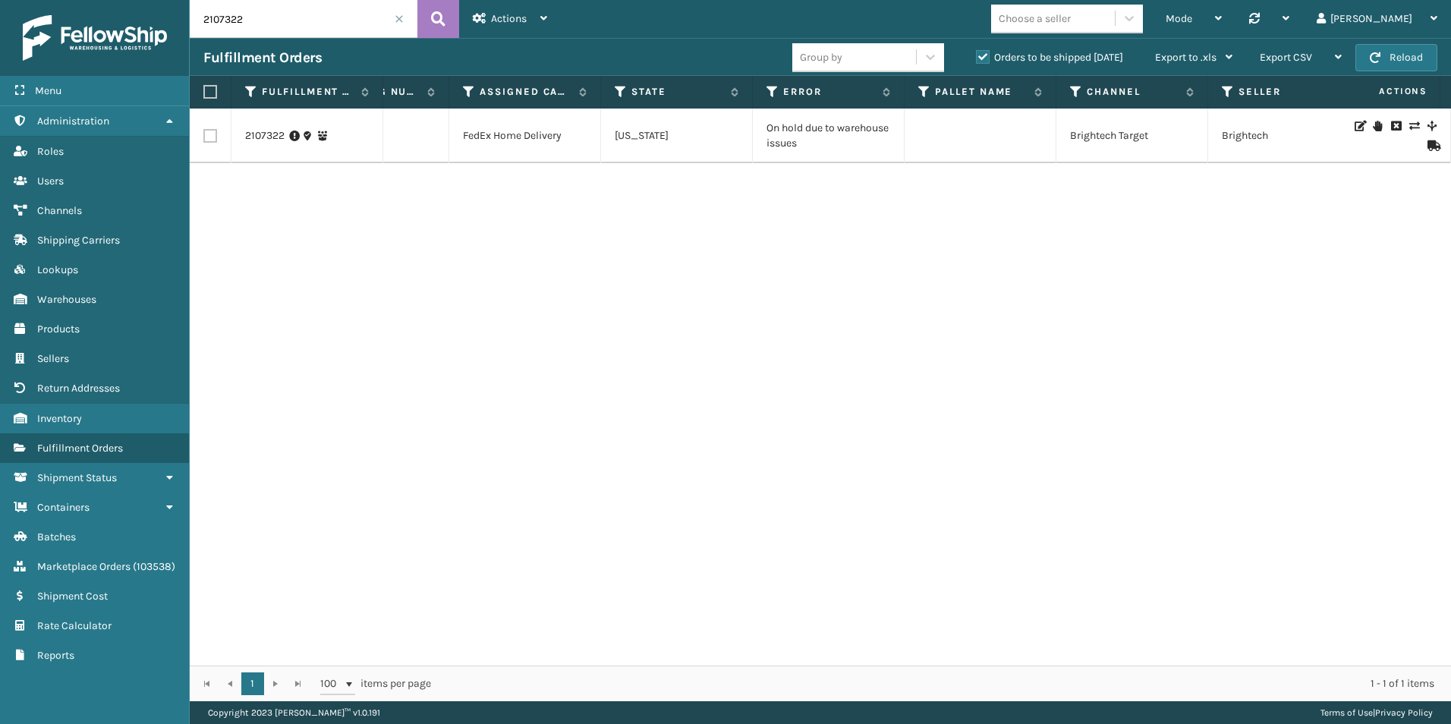
click at [398, 20] on span at bounding box center [399, 18] width 9 height 9
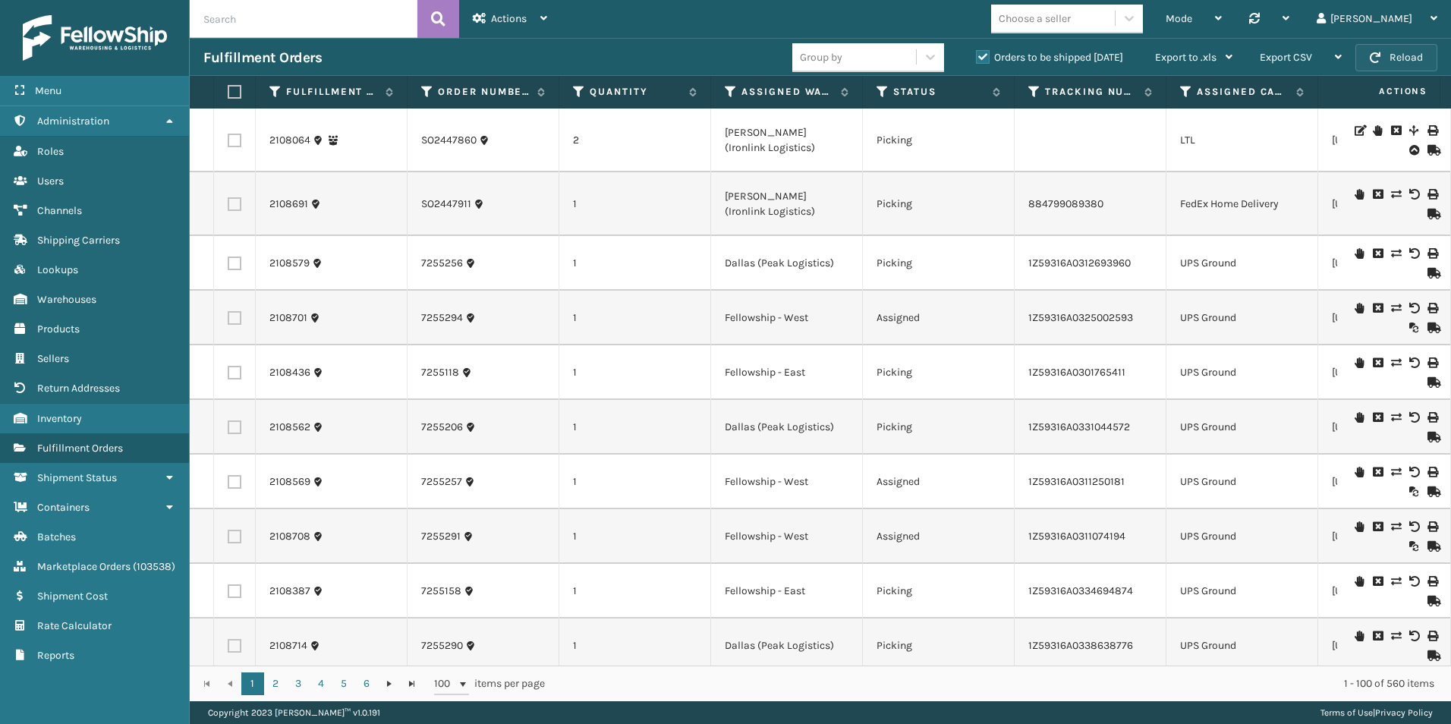
click at [1393, 58] on button "Reload" at bounding box center [1396, 57] width 82 height 27
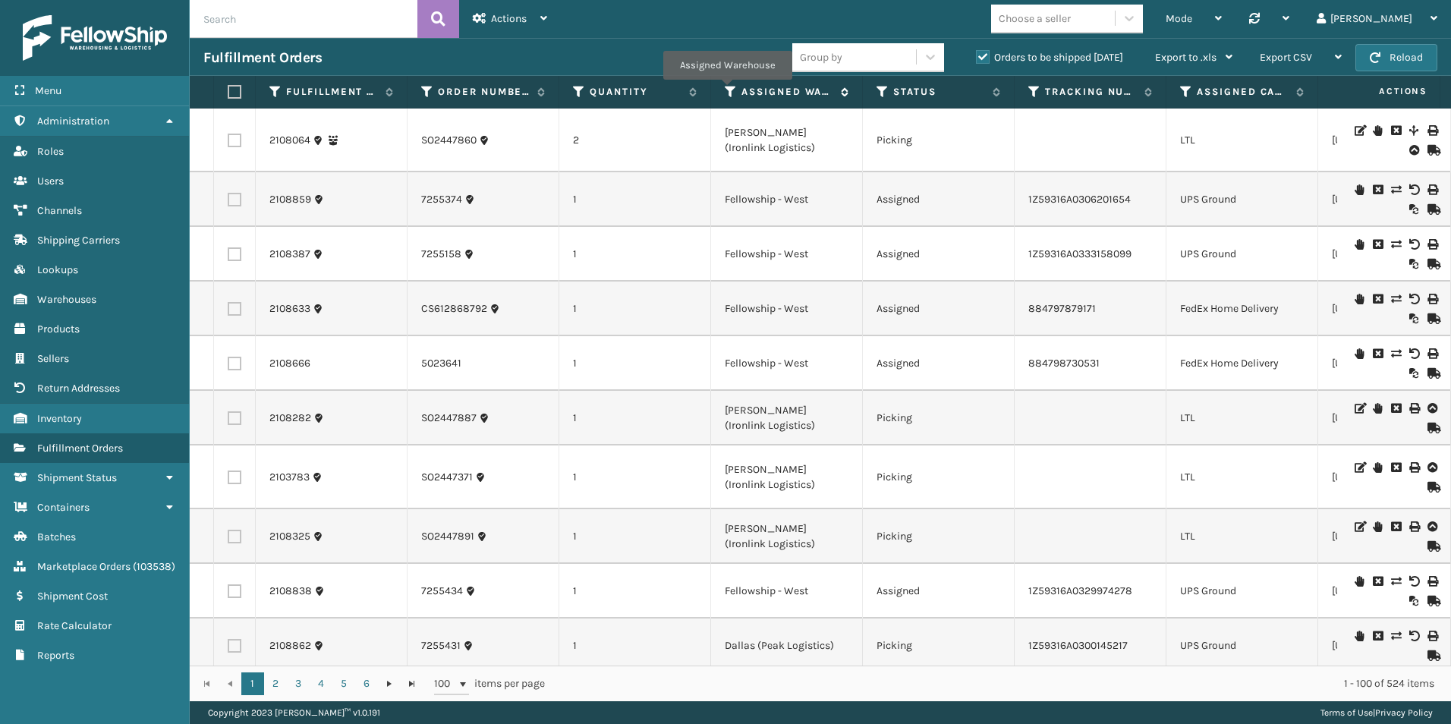
click at [728, 90] on icon at bounding box center [731, 92] width 12 height 14
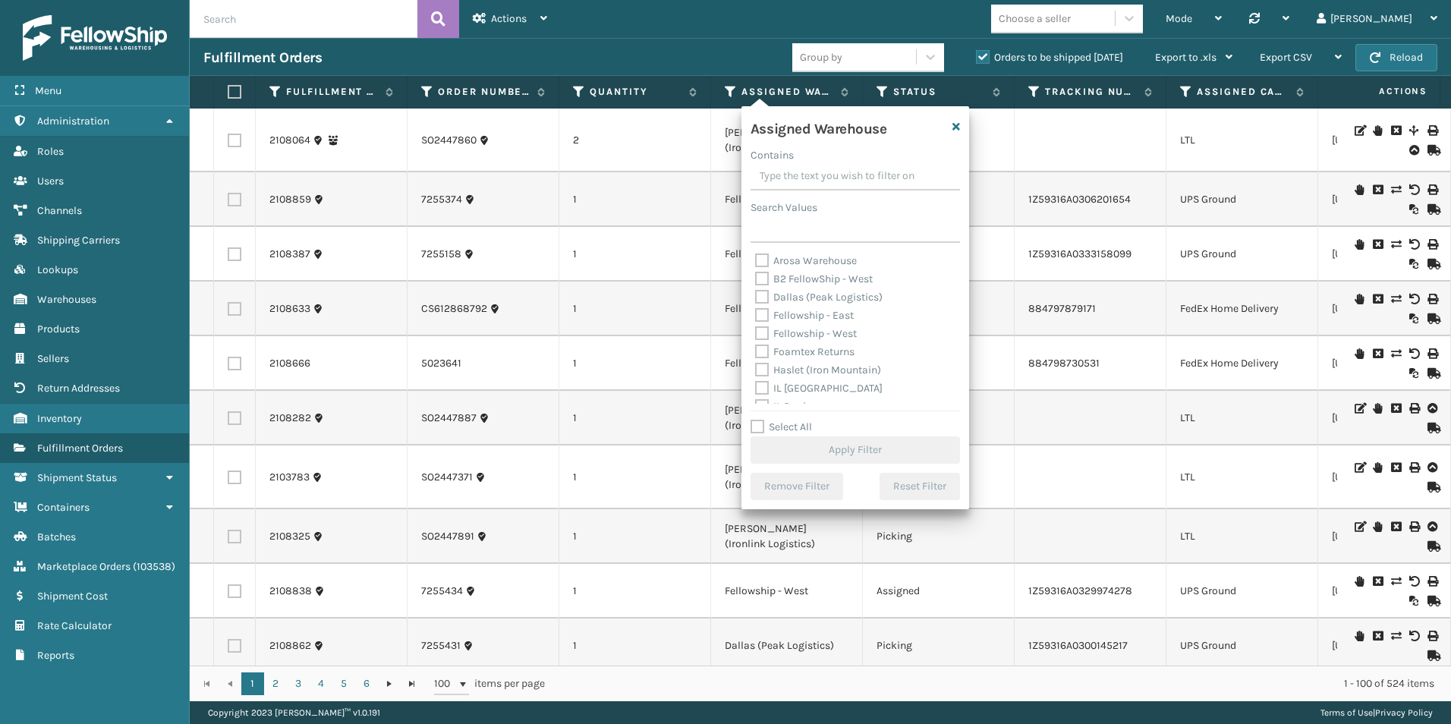
click at [758, 329] on label "Fellowship - West" at bounding box center [806, 333] width 102 height 13
click at [756, 329] on input "Fellowship - West" at bounding box center [755, 330] width 1 height 10
checkbox input "true"
click at [826, 449] on button "Apply Filter" at bounding box center [854, 449] width 209 height 27
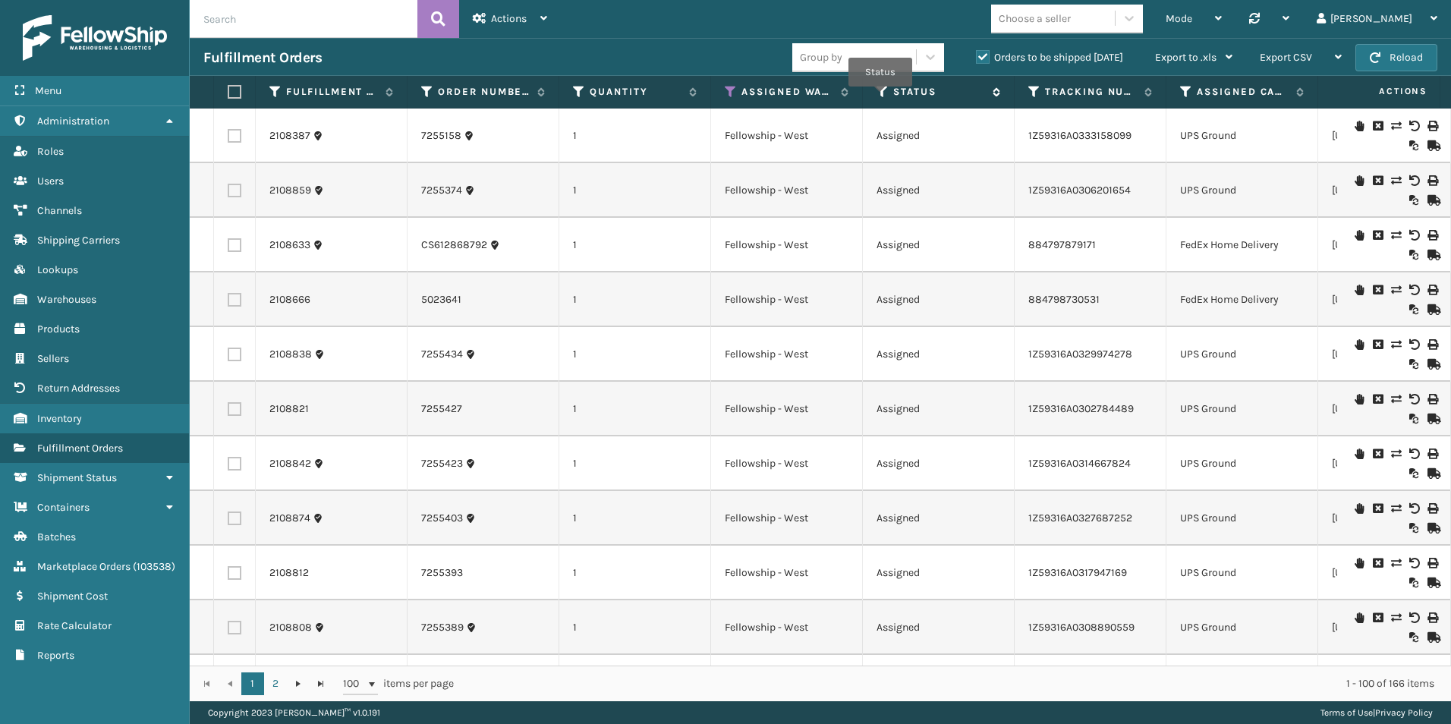
click at [881, 92] on icon at bounding box center [882, 92] width 12 height 14
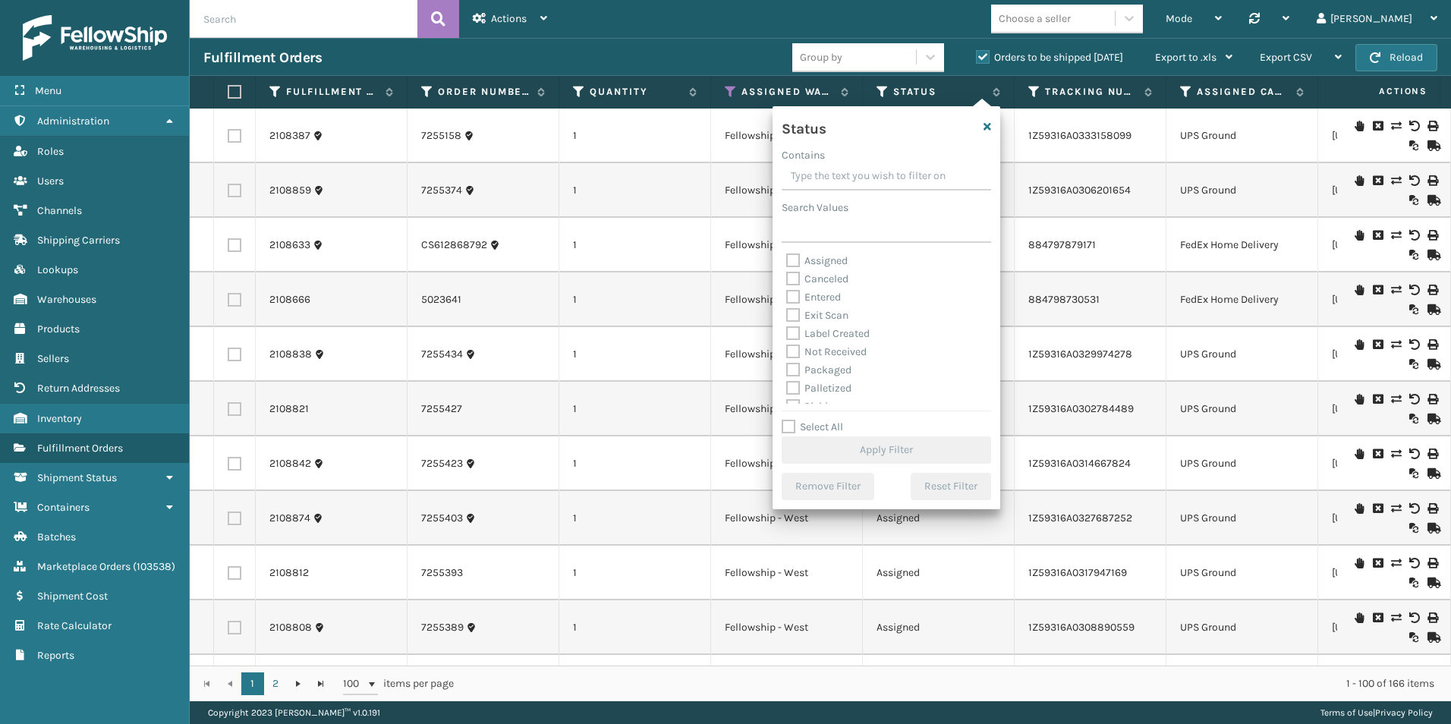
click at [680, 49] on div "Fulfillment Orders" at bounding box center [497, 58] width 589 height 18
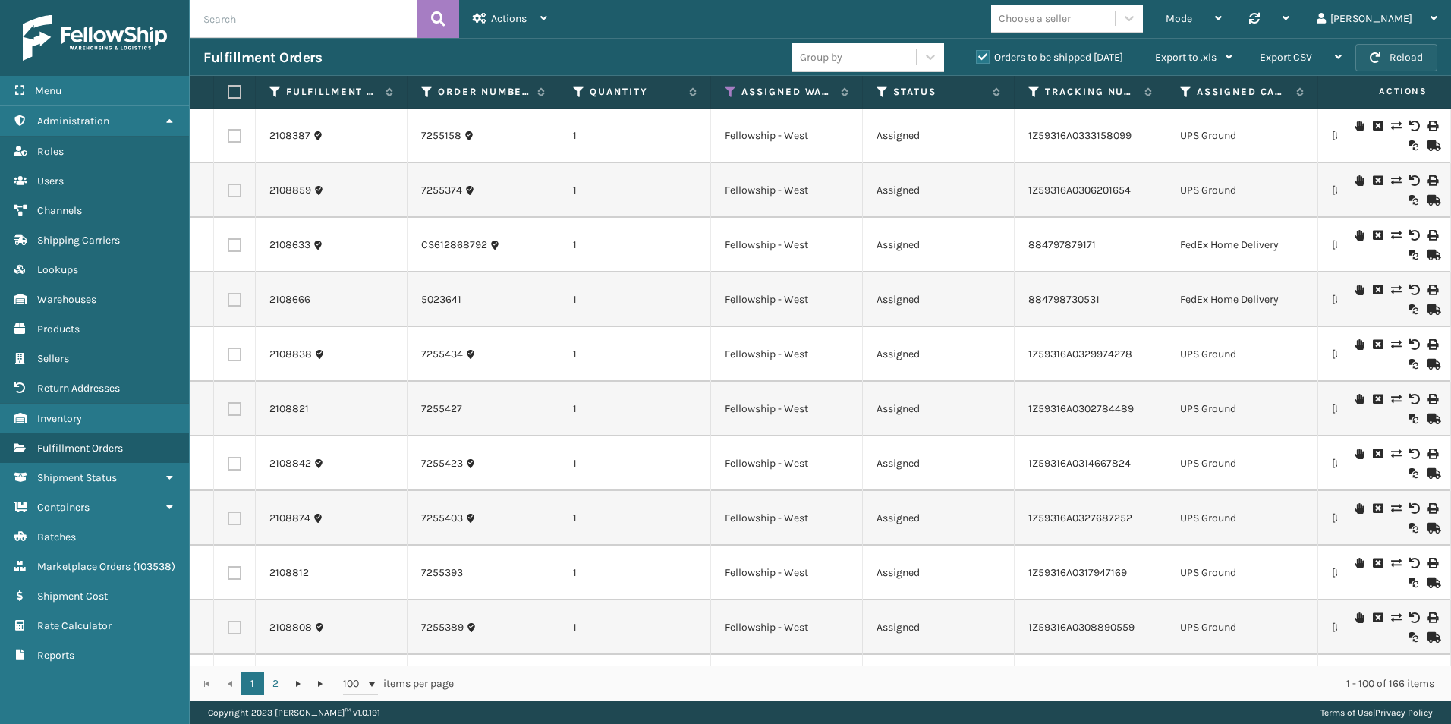
click at [1382, 52] on button "Reload" at bounding box center [1396, 57] width 82 height 27
